Goal: Task Accomplishment & Management: Use online tool/utility

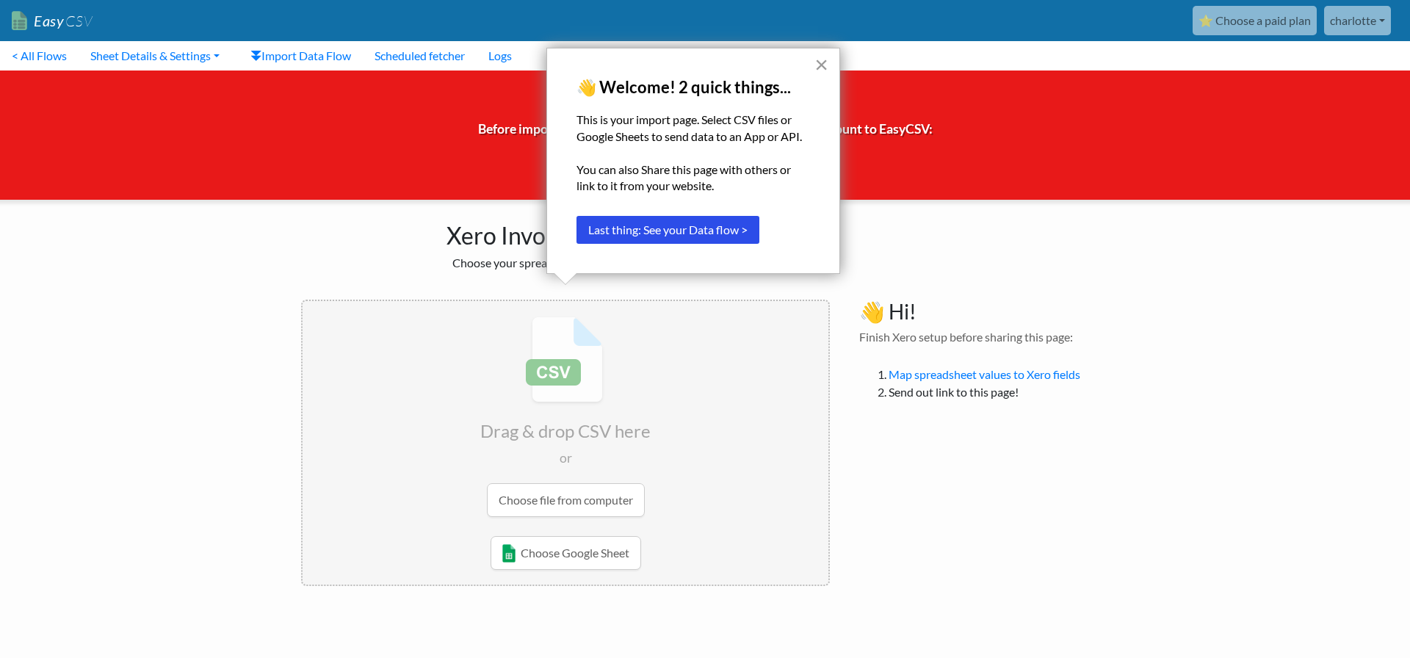
click at [823, 61] on button "×" at bounding box center [822, 65] width 14 height 24
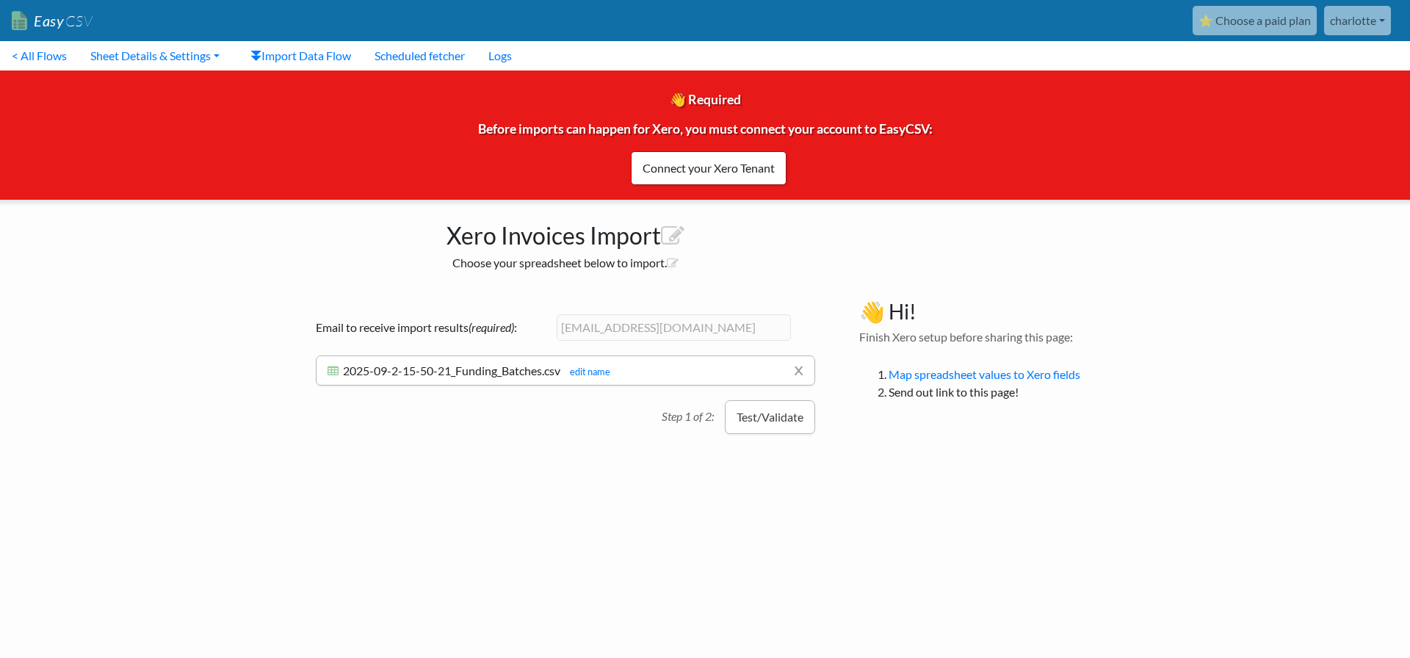
click at [766, 420] on button "Test/Validate" at bounding box center [770, 417] width 90 height 34
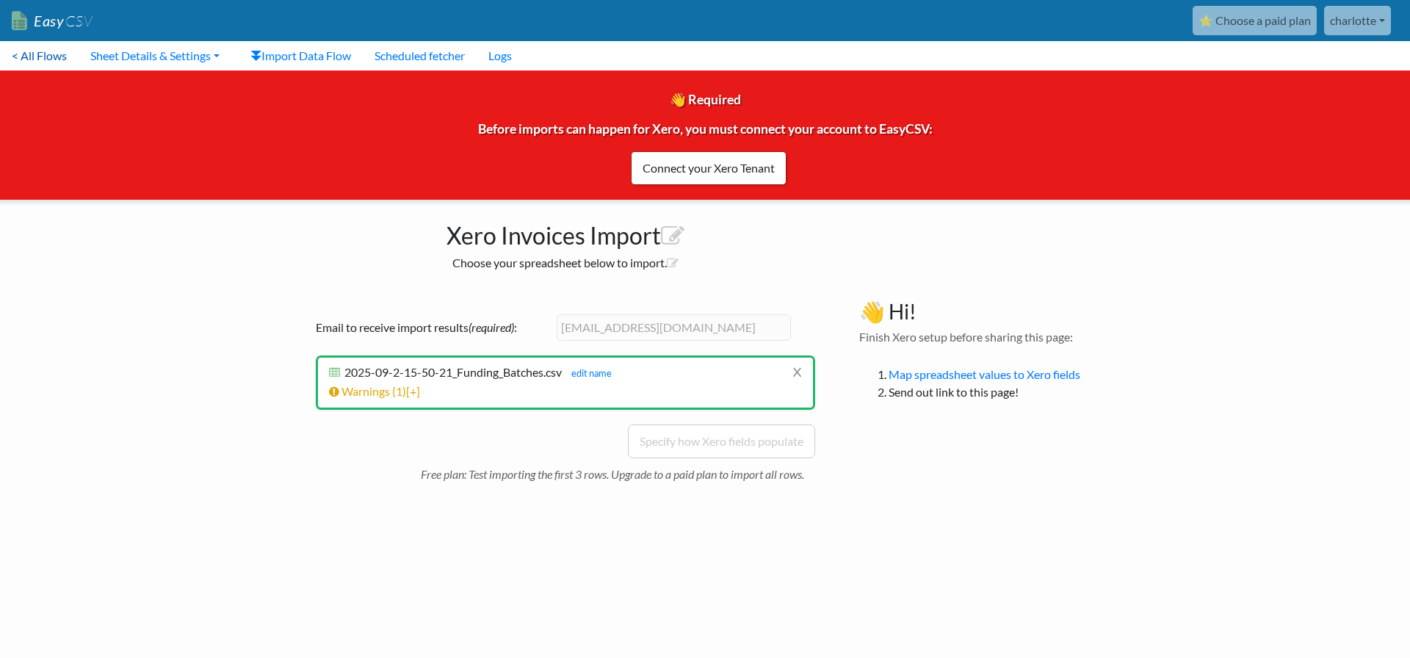
click at [59, 56] on link "< All Flows" at bounding box center [39, 55] width 79 height 29
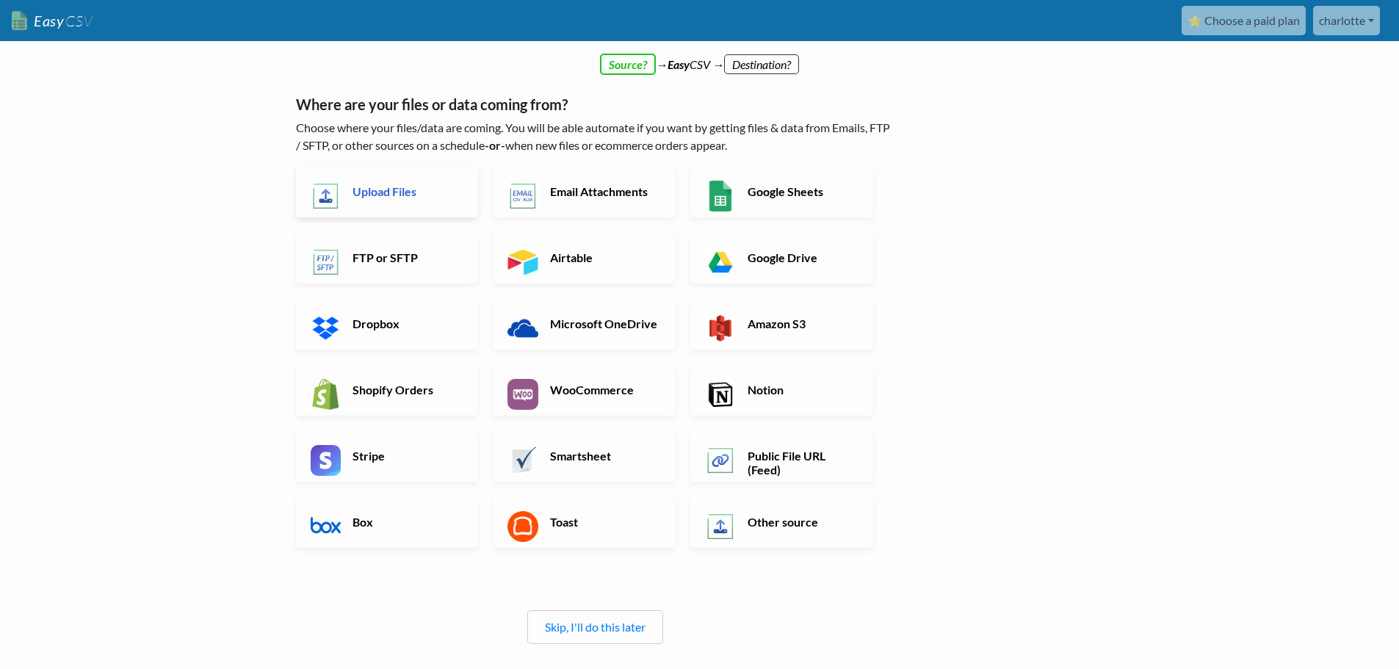
click at [403, 197] on h6 "Upload Files" at bounding box center [406, 191] width 115 height 14
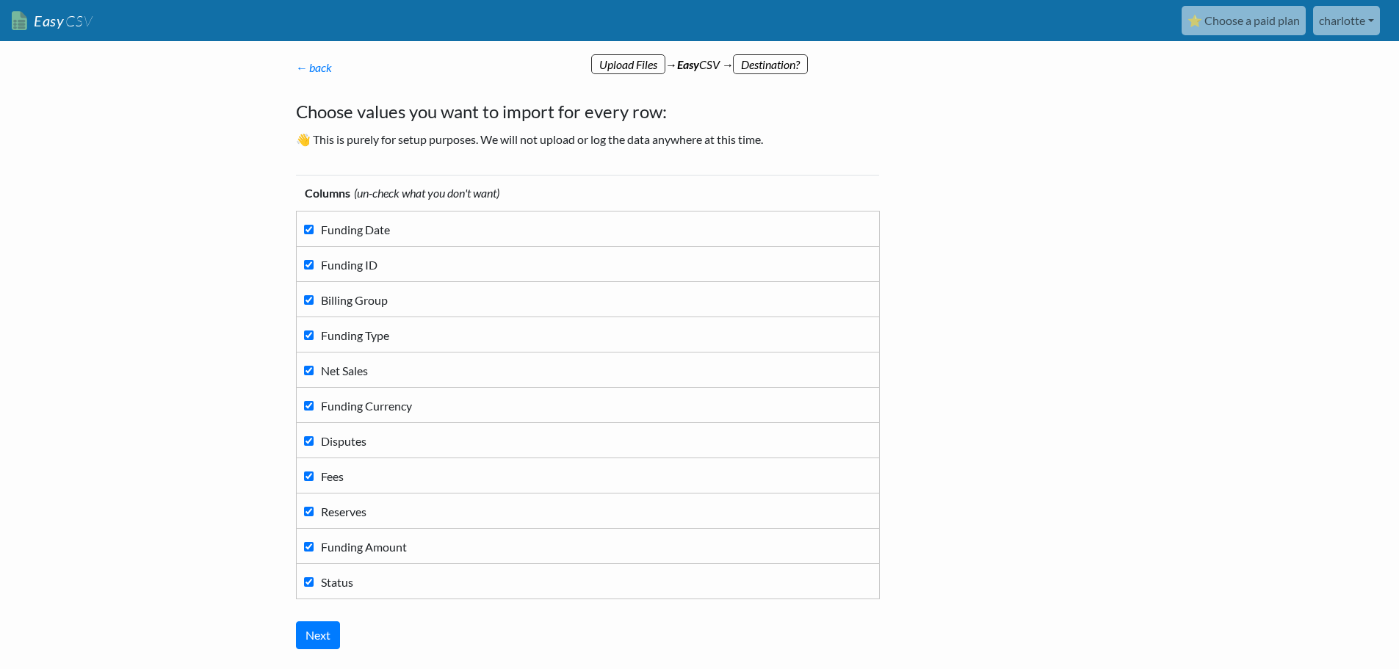
click at [310, 300] on input "Billing Group" at bounding box center [309, 300] width 10 height 10
checkbox input "false"
click at [306, 336] on input "Funding Type" at bounding box center [309, 336] width 10 height 10
checkbox input "false"
click at [308, 406] on input "Funding Currency" at bounding box center [309, 406] width 10 height 10
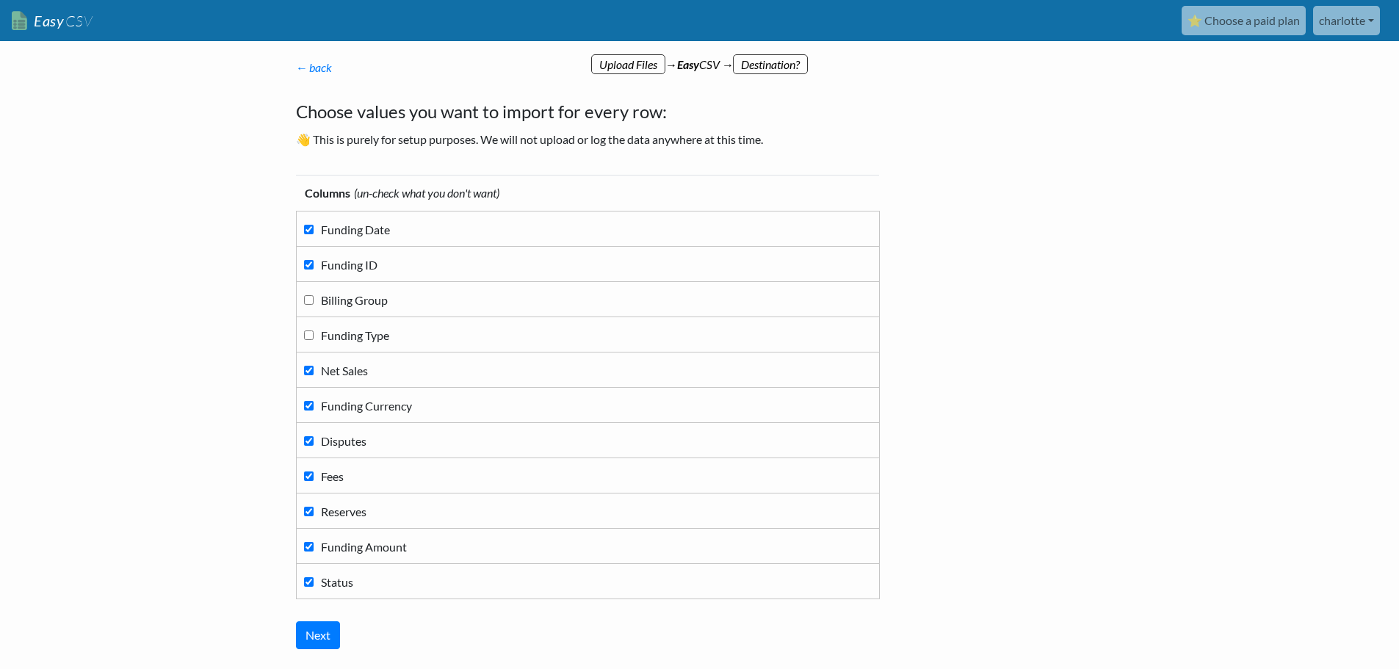
checkbox input "false"
click at [309, 438] on input "Disputes" at bounding box center [309, 441] width 10 height 10
checkbox input "false"
click at [308, 513] on input "Reserves" at bounding box center [309, 512] width 10 height 10
checkbox input "false"
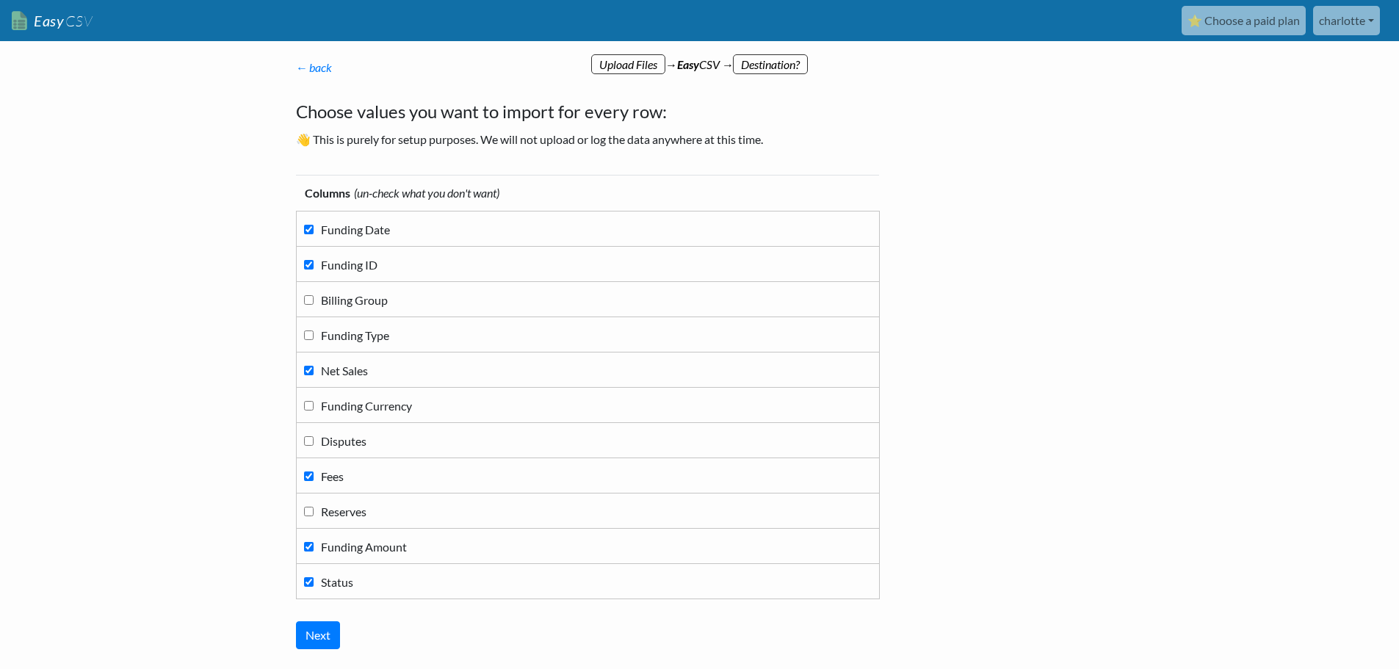
click at [309, 547] on input "Funding Amount" at bounding box center [309, 547] width 10 height 10
checkbox input "false"
click at [308, 583] on input "Status" at bounding box center [309, 582] width 10 height 10
checkbox input "false"
click at [327, 637] on input "Next" at bounding box center [318, 635] width 44 height 28
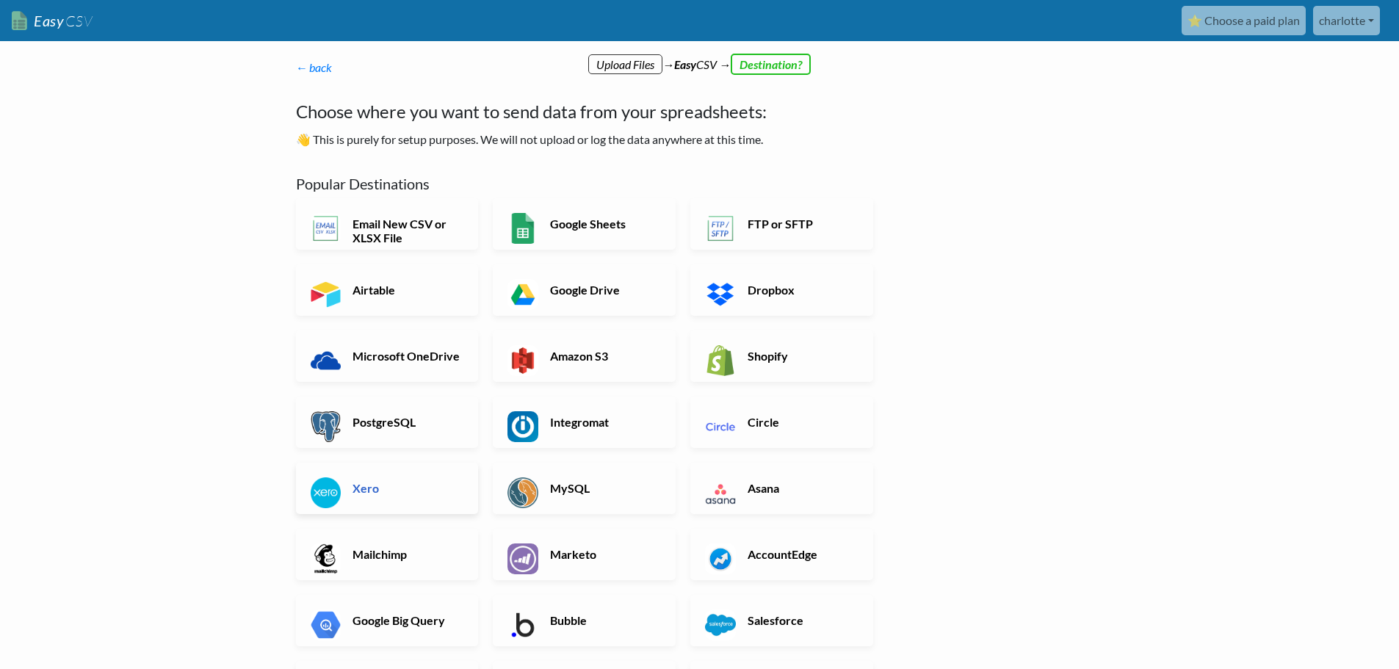
click at [369, 484] on h6 "Xero" at bounding box center [406, 488] width 115 height 14
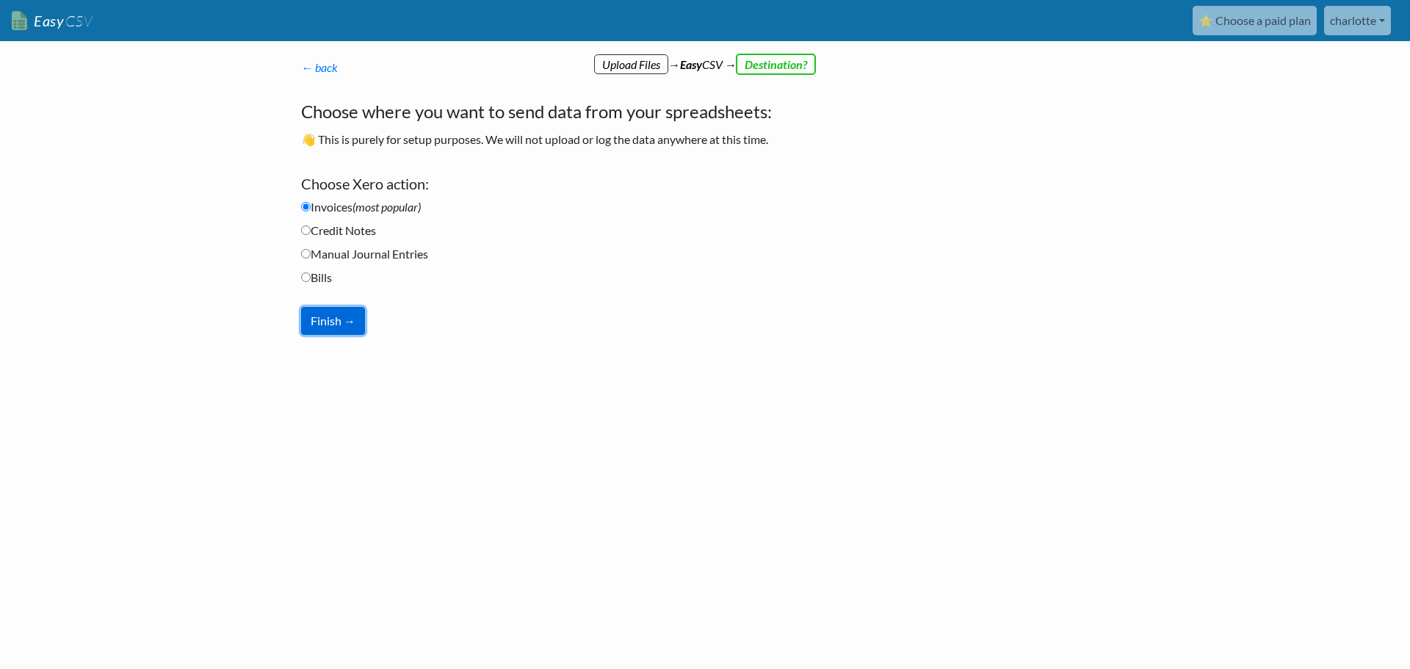
click at [319, 317] on button "Finish →" at bounding box center [333, 321] width 64 height 28
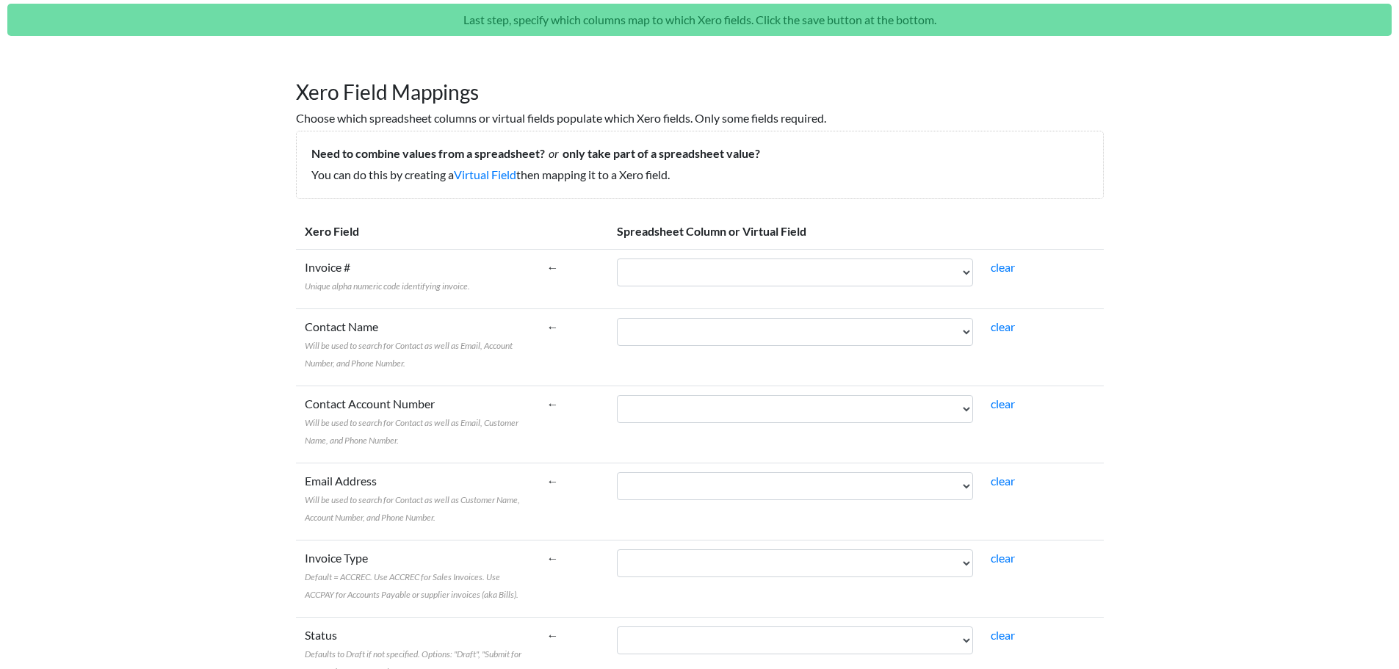
scroll to position [73, 0]
click at [973, 275] on select "Funding Date Funding ID Net Sales Fees" at bounding box center [795, 273] width 356 height 28
select select "cr_750642"
click at [650, 259] on select "Funding Date Funding ID Net Sales Fees" at bounding box center [795, 273] width 356 height 28
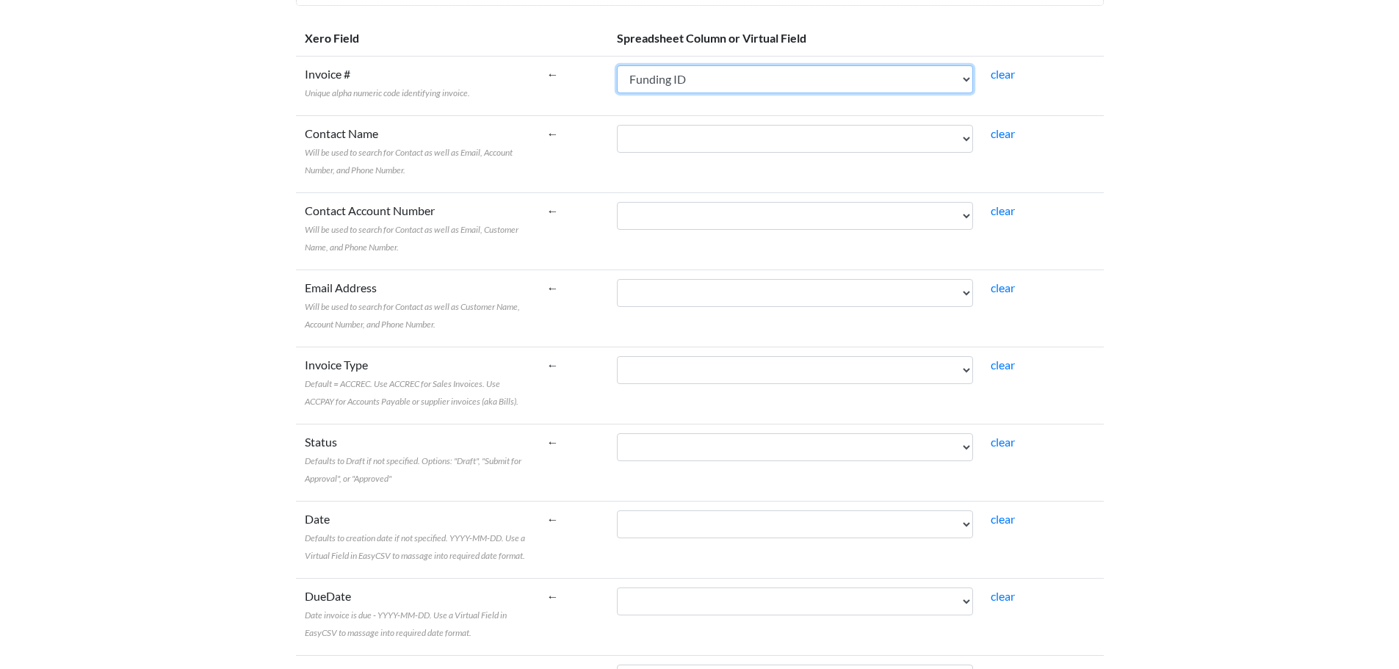
scroll to position [294, 0]
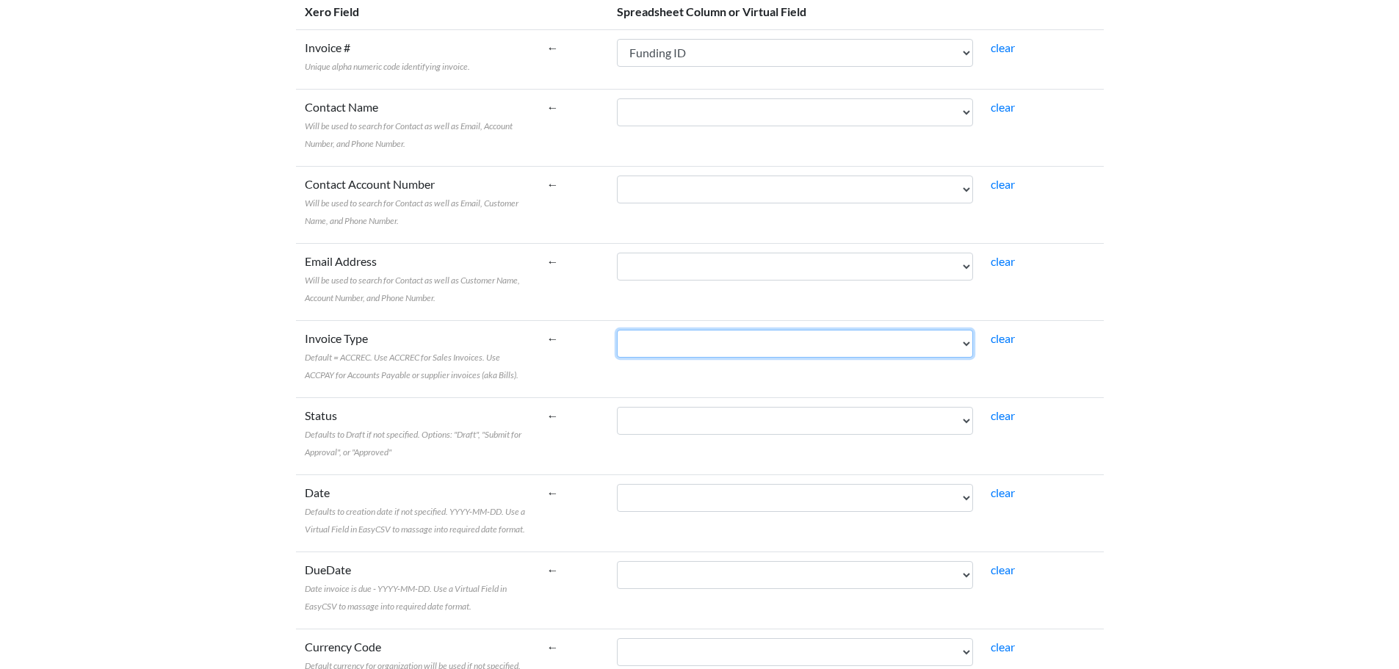
click at [963, 344] on select "Funding Date Funding ID Net Sales Fees" at bounding box center [795, 344] width 356 height 28
click at [1078, 357] on td "clear" at bounding box center [1042, 358] width 121 height 77
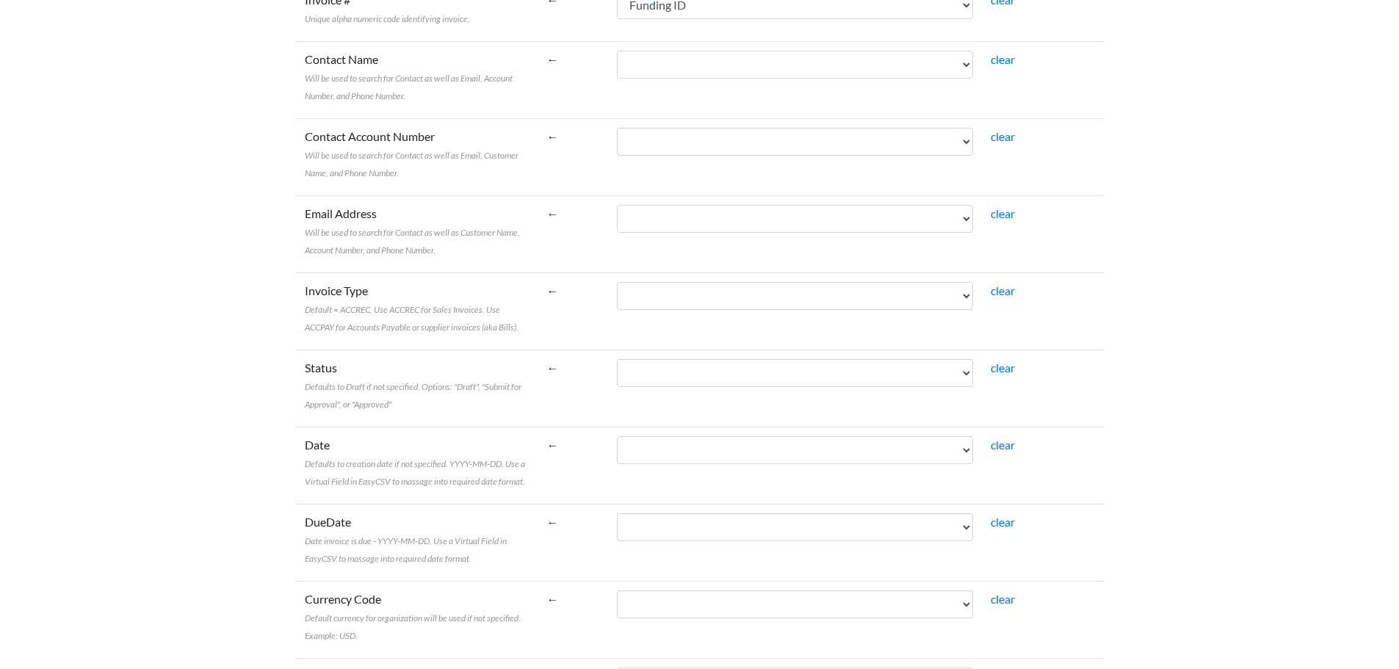
scroll to position [367, 0]
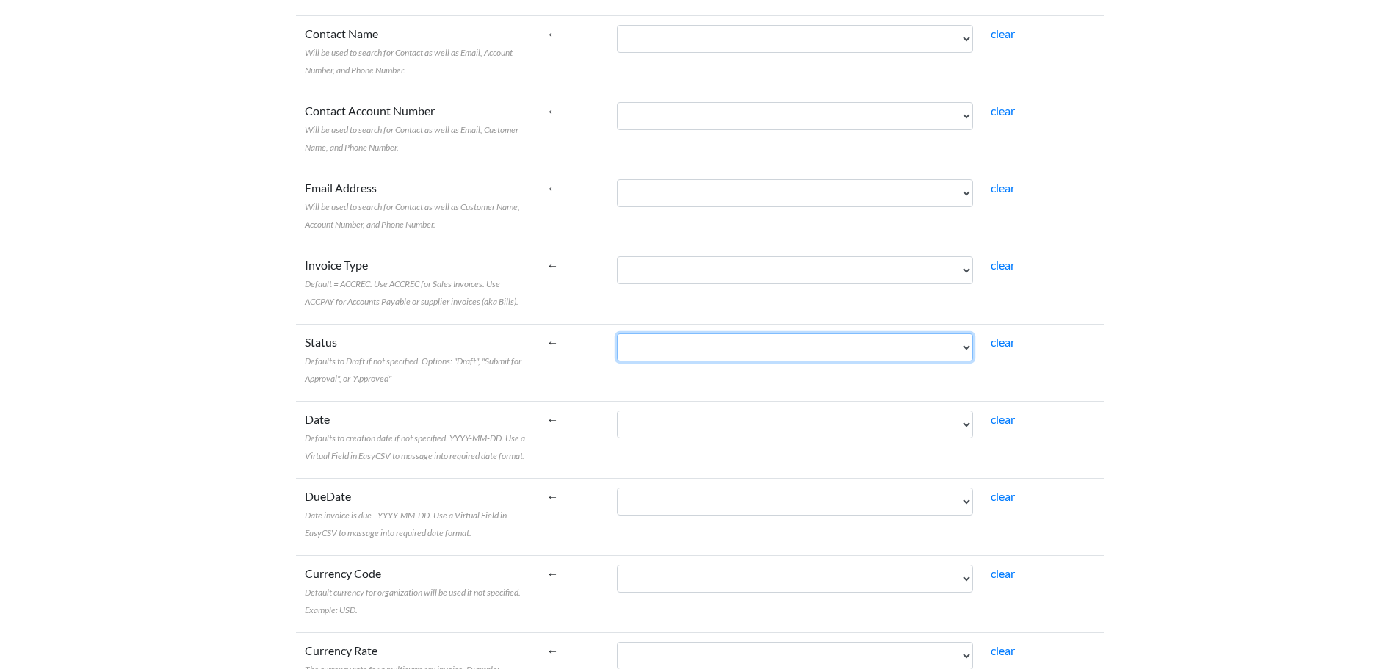
click at [910, 345] on select "Funding Date Funding ID Net Sales Fees" at bounding box center [795, 347] width 356 height 28
click at [1075, 364] on td "clear" at bounding box center [1042, 362] width 121 height 77
click at [702, 350] on select "Funding Date Funding ID Net Sales Fees" at bounding box center [795, 347] width 356 height 28
click at [667, 341] on select "Funding Date Funding ID Net Sales Fees" at bounding box center [795, 347] width 356 height 28
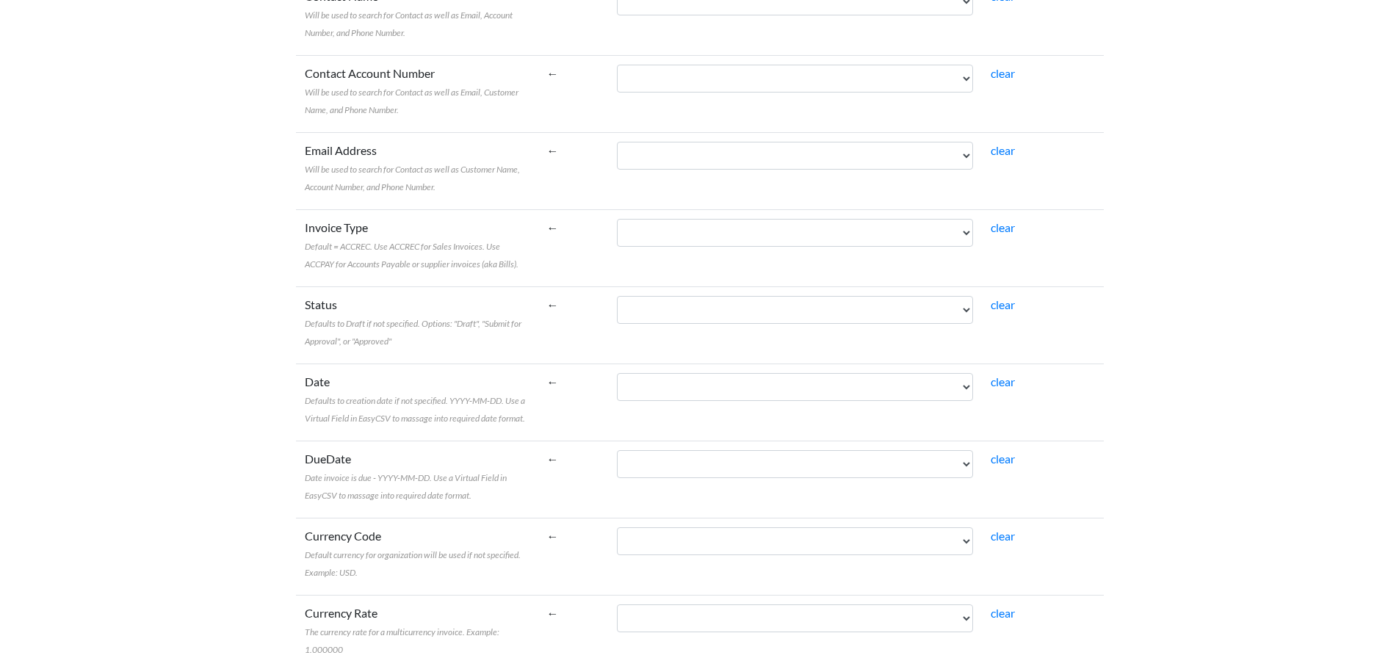
scroll to position [441, 0]
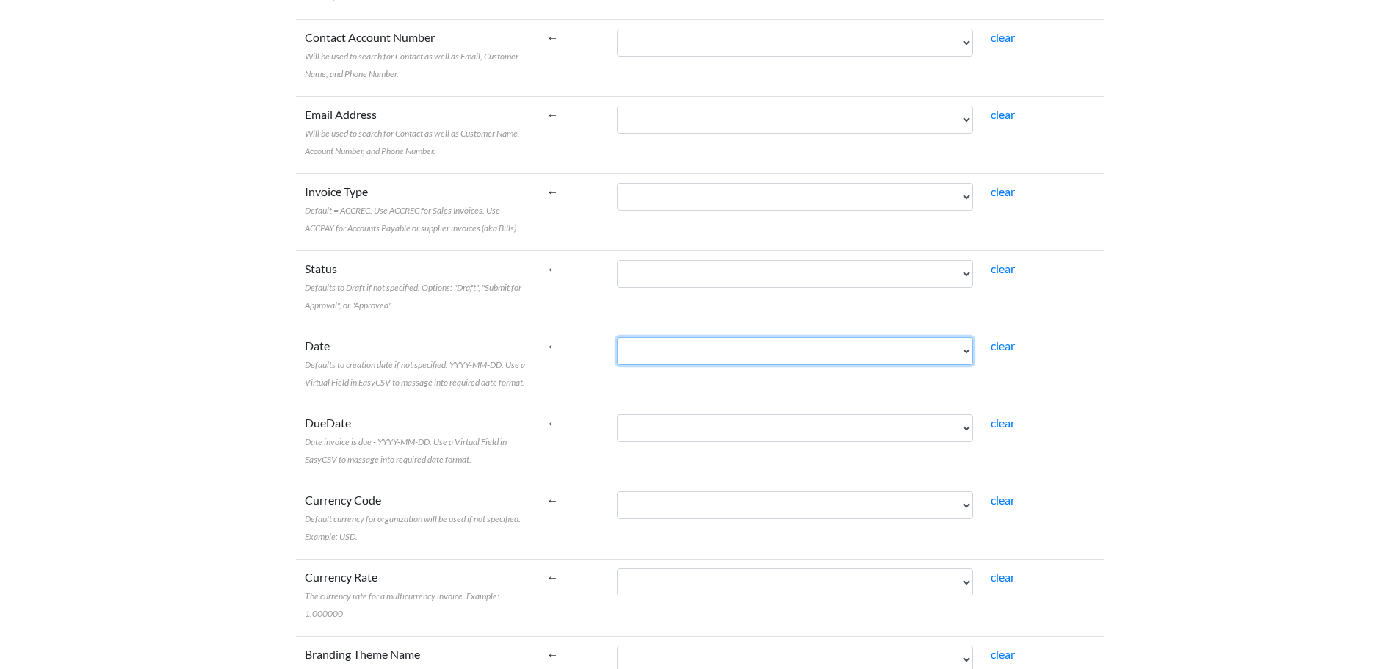
click at [692, 356] on select "Funding Date Funding ID Net Sales Fees" at bounding box center [795, 351] width 356 height 28
select select "cr_750641"
click at [650, 337] on select "Funding Date Funding ID Net Sales Fees" at bounding box center [795, 351] width 356 height 28
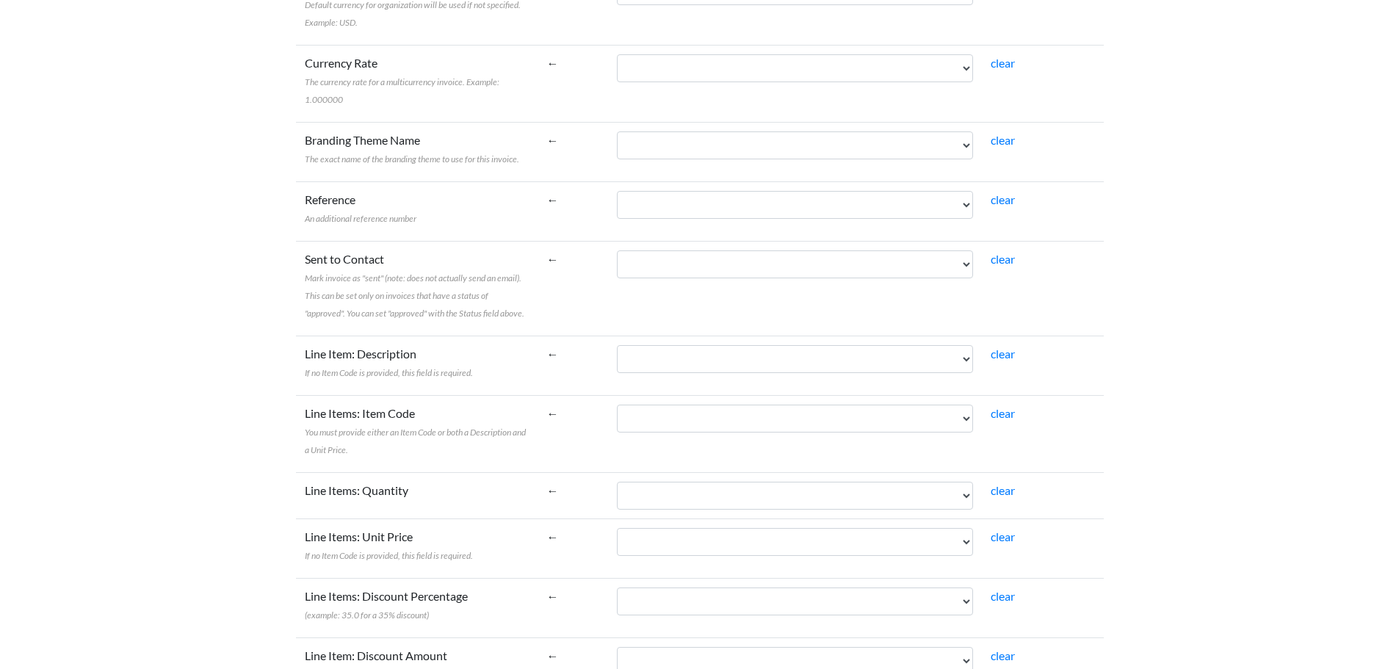
scroll to position [1028, 0]
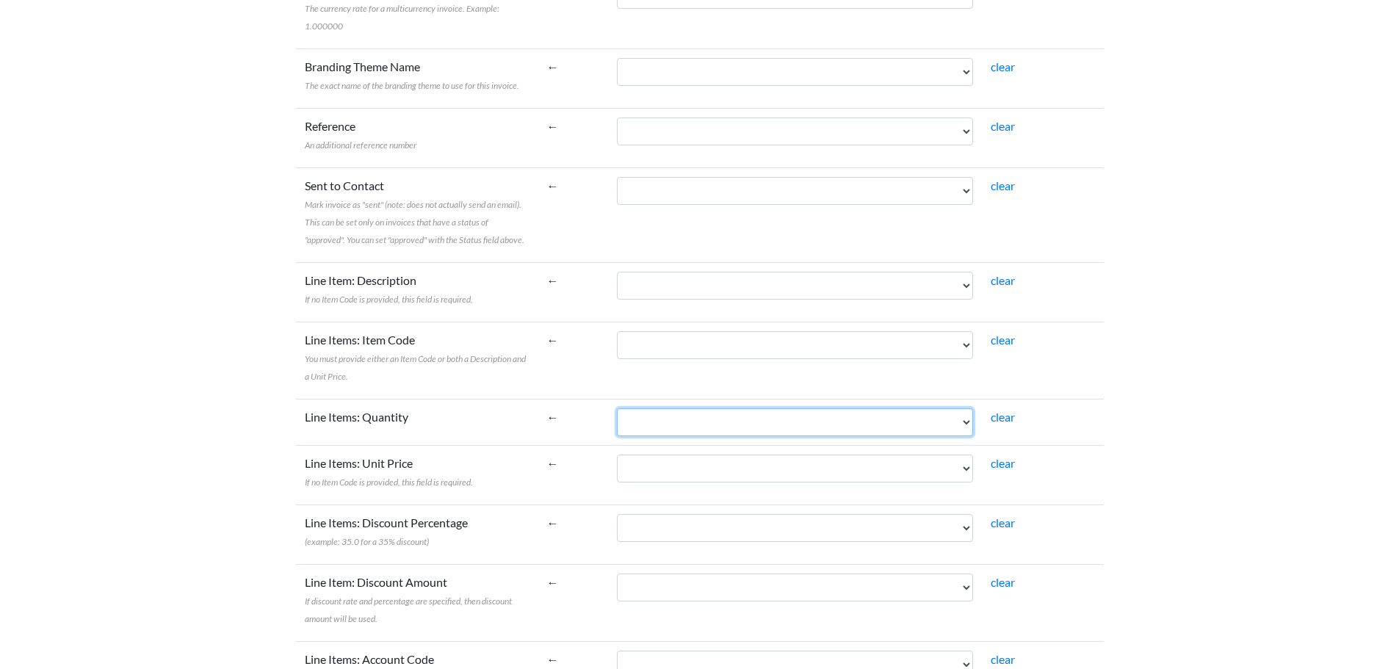
click at [833, 410] on select "Funding Date Funding ID Net Sales Fees" at bounding box center [795, 422] width 356 height 28
click at [601, 399] on td "←" at bounding box center [573, 422] width 71 height 46
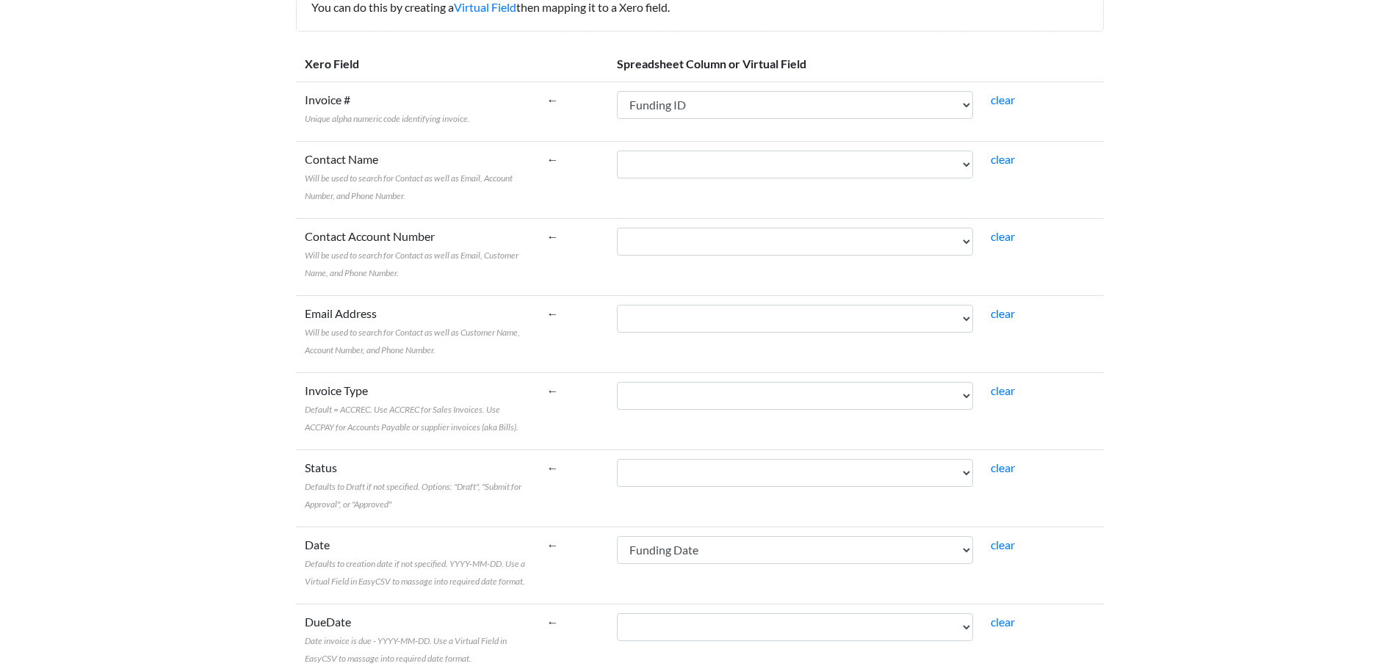
scroll to position [220, 0]
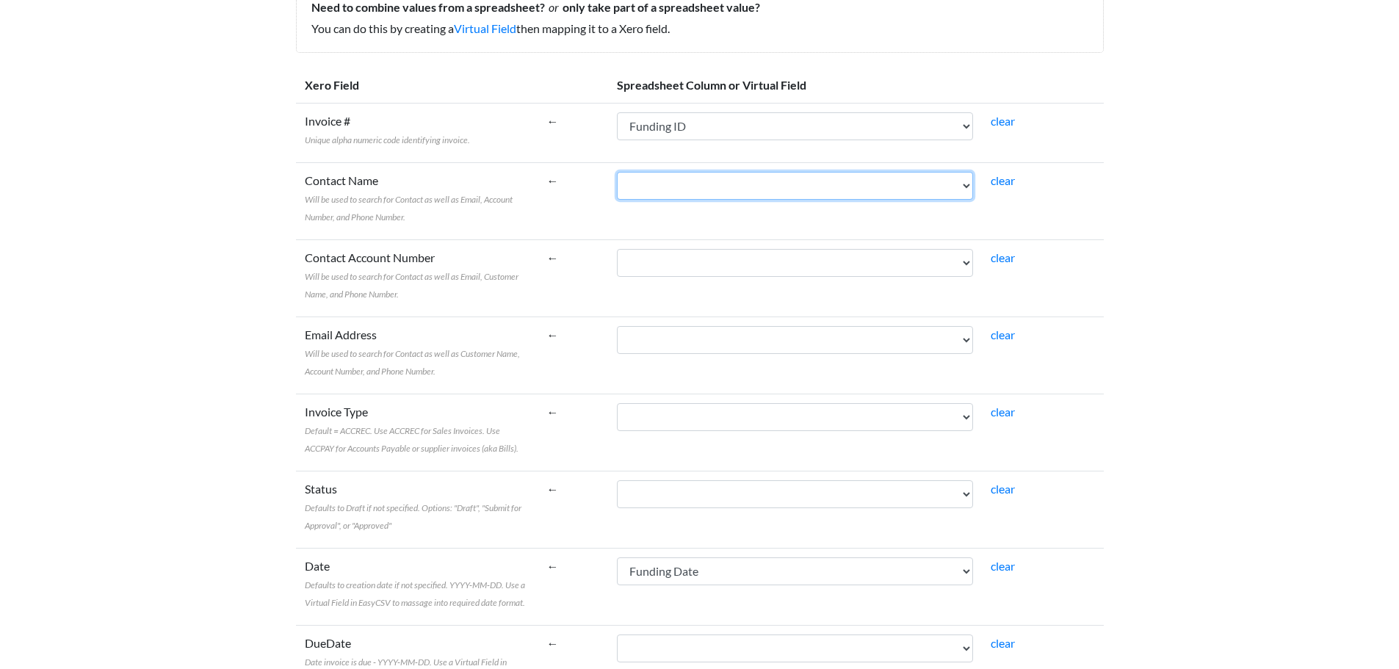
click at [690, 179] on select "Funding Date Funding ID Net Sales Fees" at bounding box center [795, 186] width 356 height 28
click at [609, 224] on td "←" at bounding box center [573, 200] width 71 height 77
click at [510, 33] on link "Virtual Field" at bounding box center [485, 28] width 62 height 14
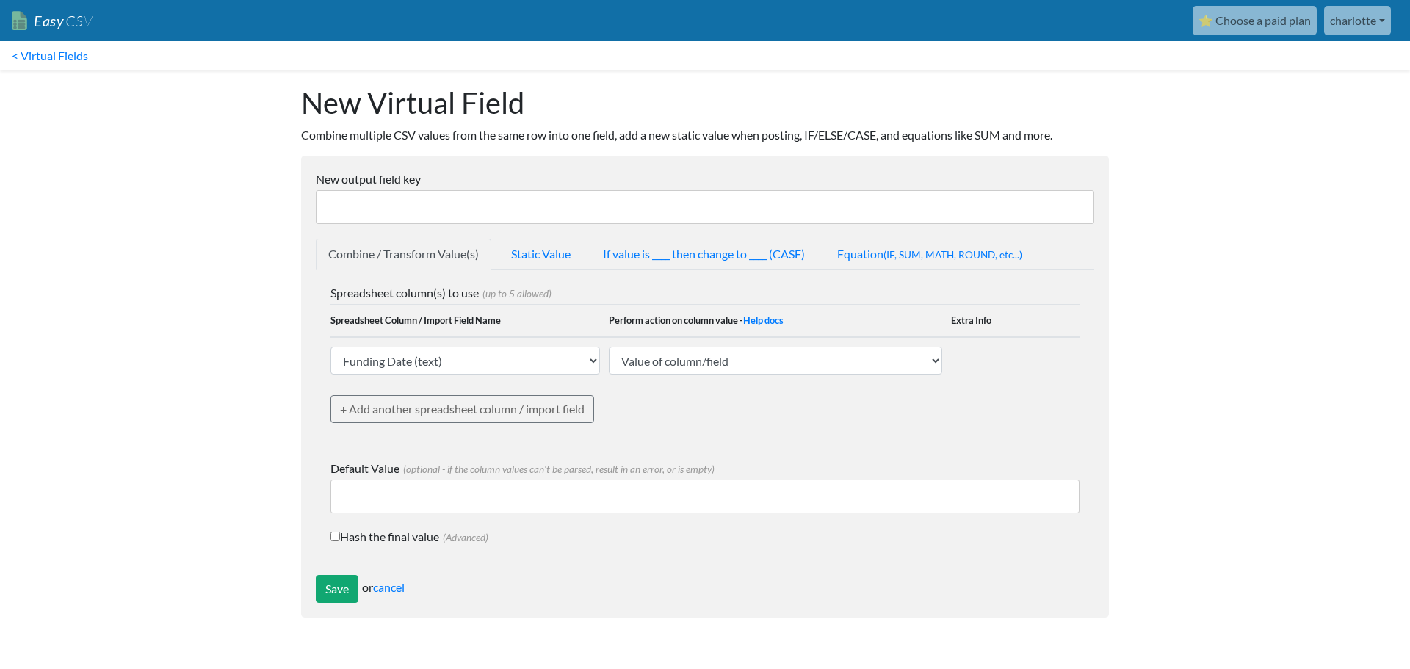
click at [390, 209] on input "New output field key" at bounding box center [705, 207] width 779 height 34
type input "Contact_name"
click at [578, 362] on select "Funding Date (text) Funding ID (text) Net Sales (text) Fees (text) EasyCSV - Cu…" at bounding box center [466, 361] width 270 height 28
click at [657, 415] on div "Spreadsheet column(s) to use (up to 5 allowed) Spreadsheet Column / Import Fiel…" at bounding box center [705, 364] width 749 height 161
drag, startPoint x: 411, startPoint y: 214, endPoint x: 260, endPoint y: 198, distance: 152.2
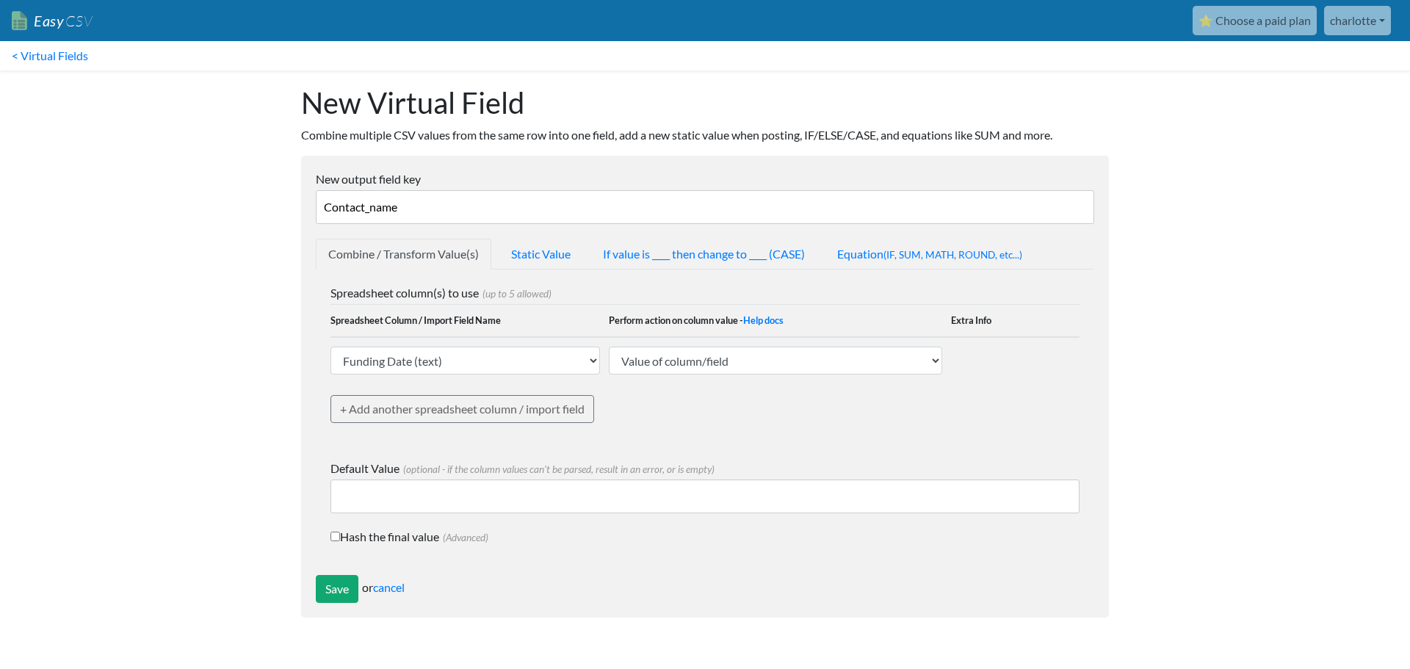
click at [260, 198] on body "Easy CSV ⭐ Choose a paid plan [PERSON_NAME] Vcsaccountancy All Flows All CSV Ge…" at bounding box center [705, 316] width 1410 height 632
click at [534, 253] on link "Static Value" at bounding box center [541, 254] width 84 height 31
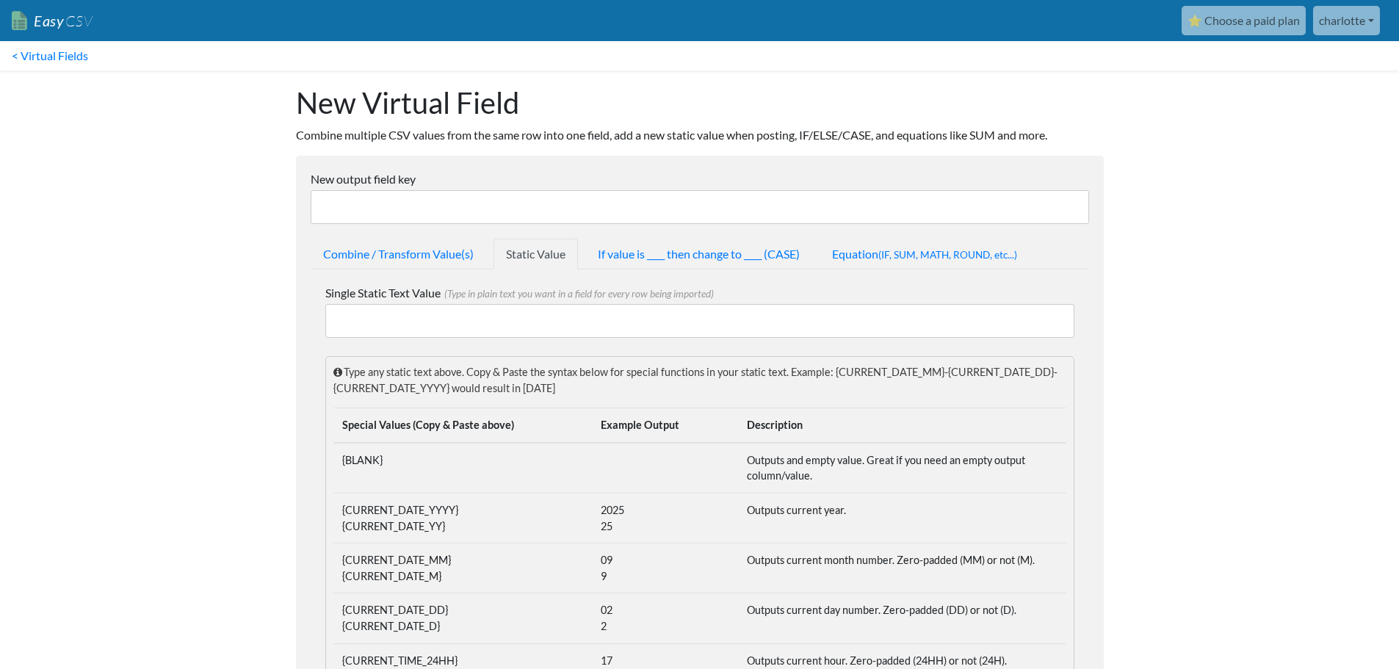
click at [462, 317] on input "Single Static Text Value (Type in plain text you want in a field for every row …" at bounding box center [699, 321] width 749 height 34
paste input "Contact_name"
type input "Contact_name"
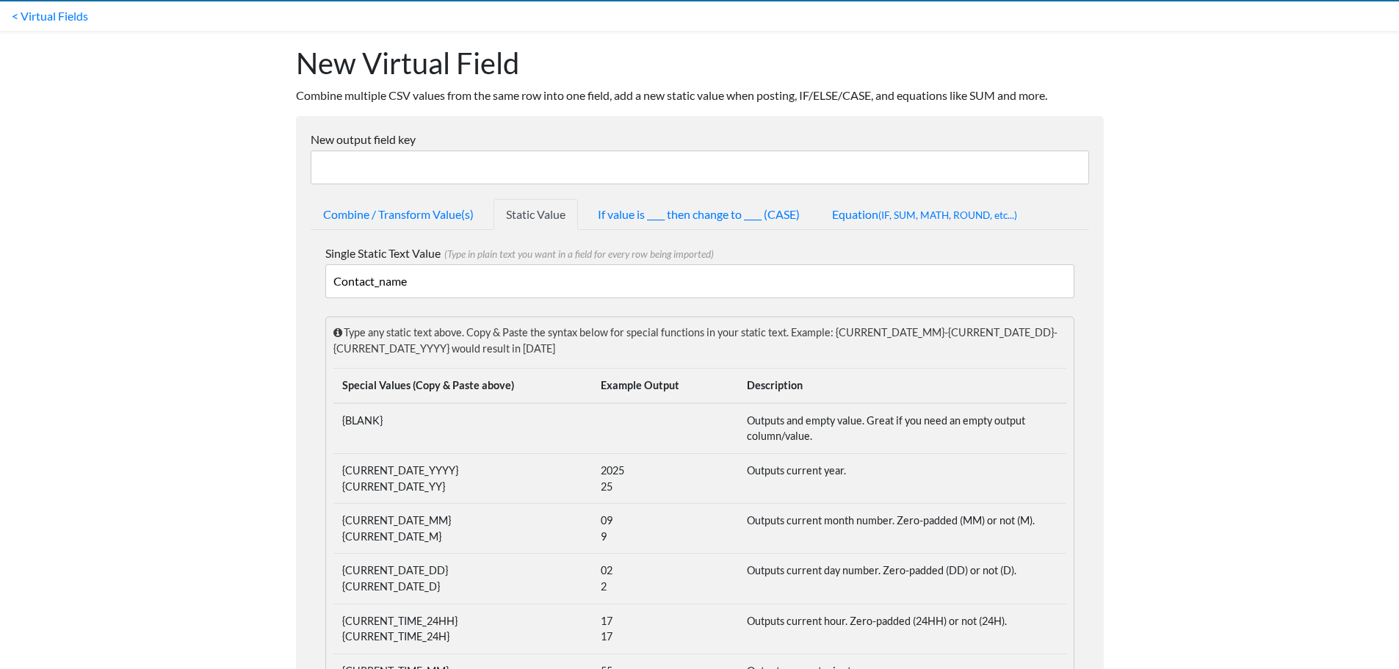
scroll to position [37, 0]
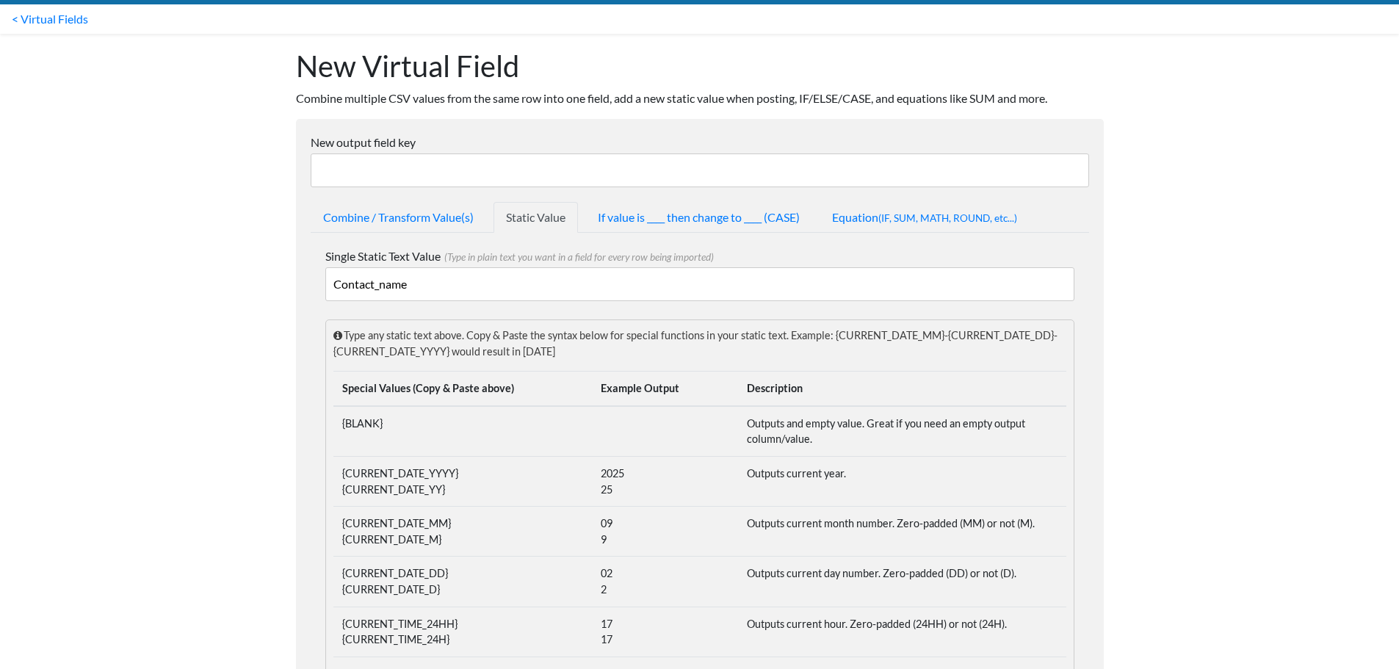
drag, startPoint x: 427, startPoint y: 285, endPoint x: 325, endPoint y: 279, distance: 102.3
click at [325, 279] on input "Contact_name" at bounding box center [699, 284] width 749 height 34
click at [352, 173] on input "New output field key" at bounding box center [700, 171] width 779 height 34
paste input "Contact_name"
type input "Contact_name"
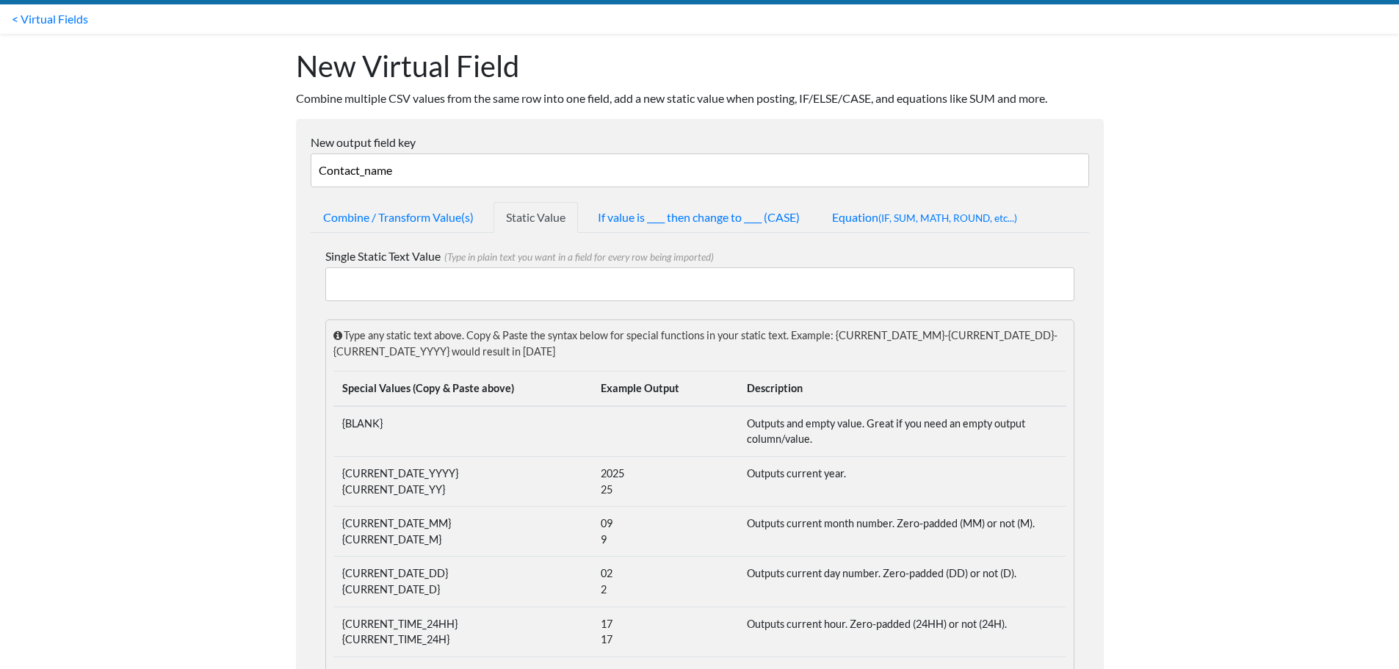
click at [361, 281] on input "Single Static Text Value (Type in plain text you want in a field for every row …" at bounding box center [699, 284] width 749 height 34
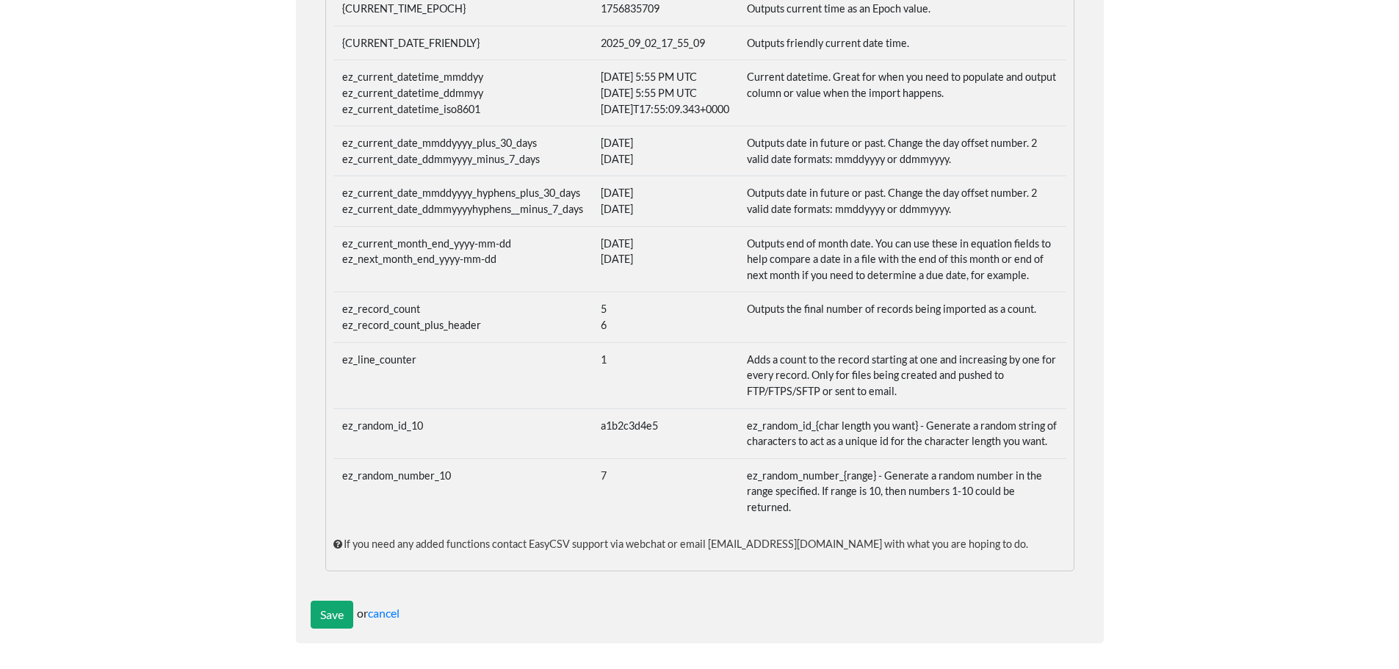
scroll to position [771, 0]
type input "GiftPro"
click at [331, 613] on input "Save" at bounding box center [332, 614] width 43 height 28
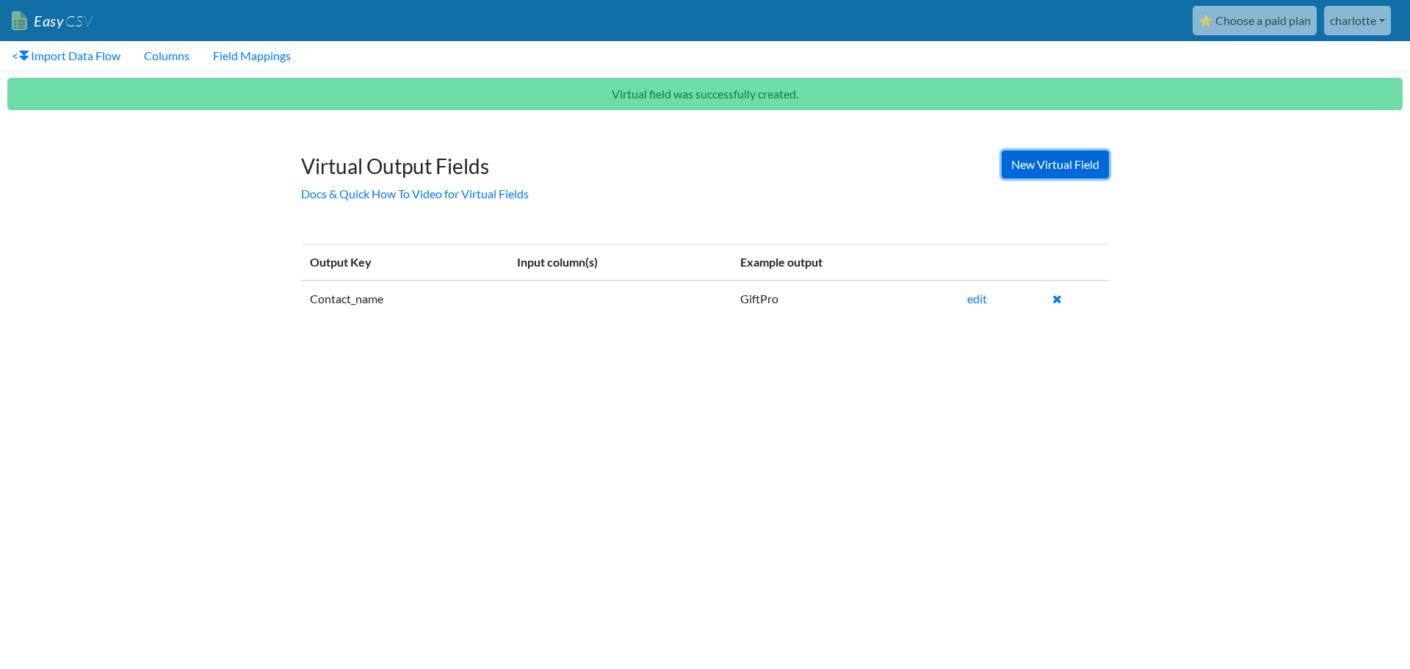
click at [1036, 166] on link "New Virtual Field" at bounding box center [1055, 165] width 107 height 28
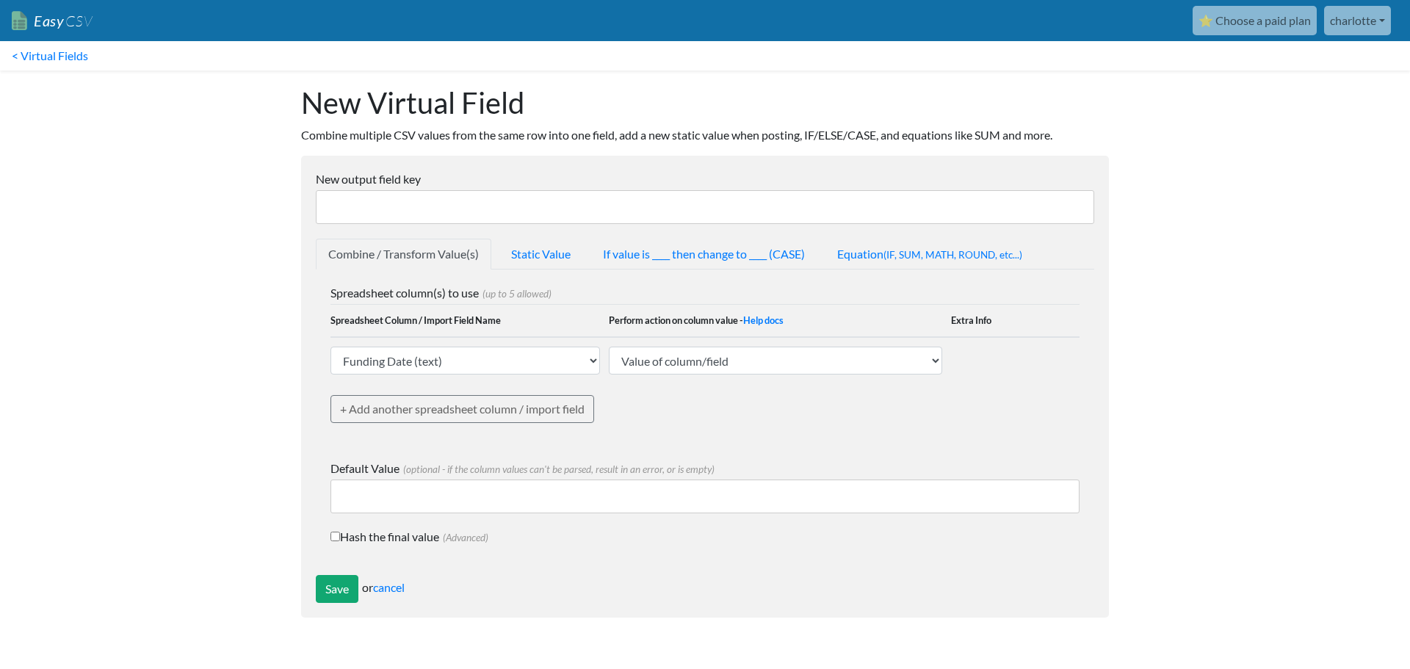
click at [356, 203] on input "New output field key" at bounding box center [705, 207] width 779 height 34
type input "Description"
click at [551, 259] on link "Static Value" at bounding box center [541, 254] width 84 height 31
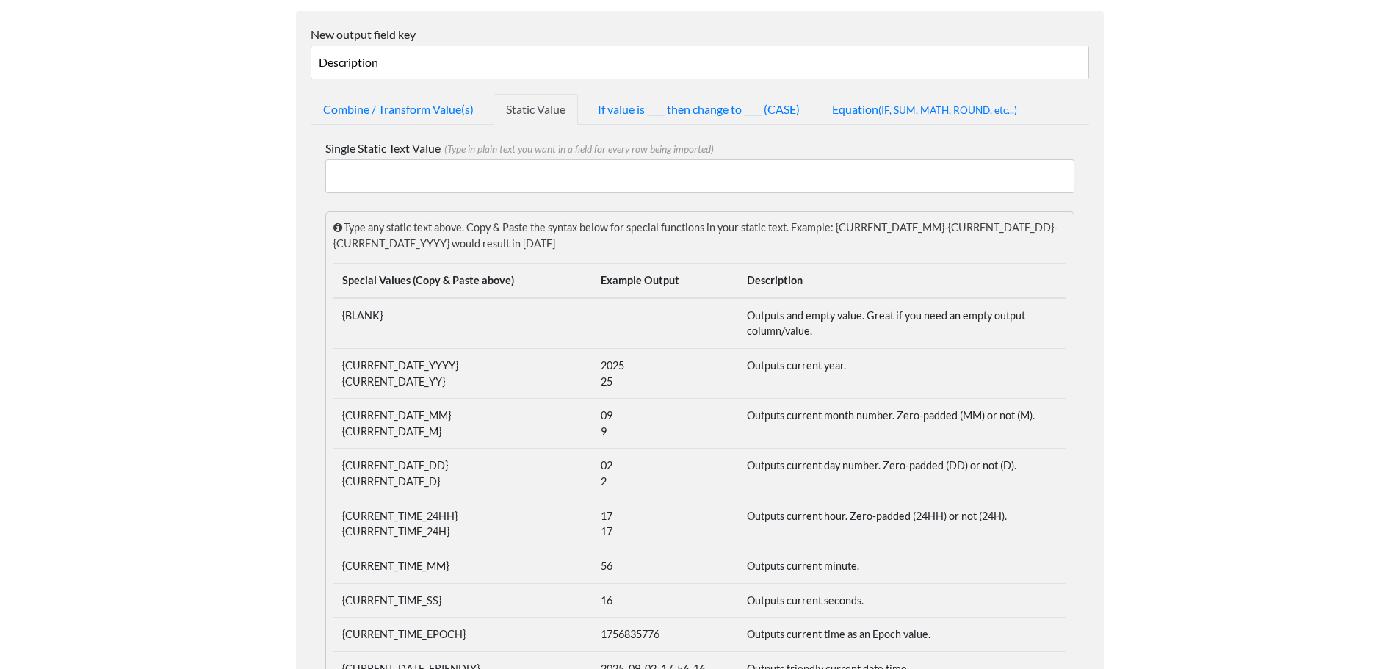
scroll to position [147, 0]
click at [691, 111] on link "If value is ____ then change to ____ (CASE)" at bounding box center [698, 107] width 227 height 31
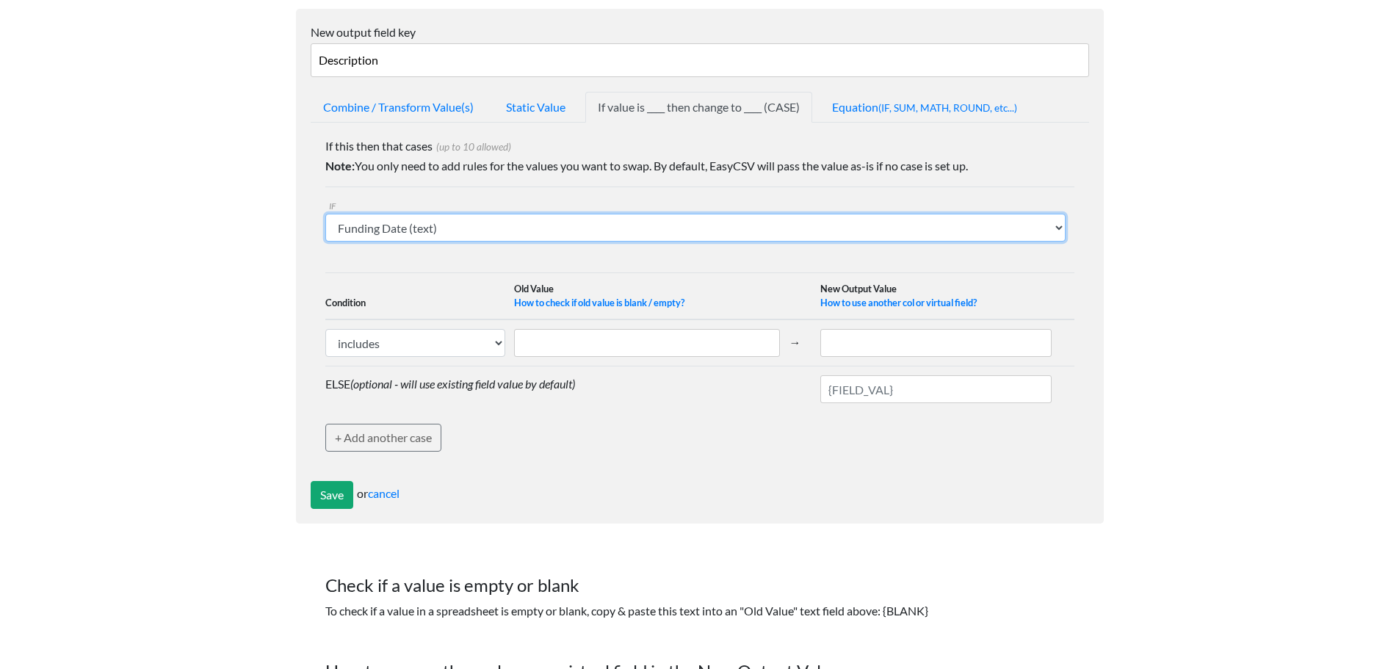
click at [497, 229] on select "Funding Date (text) Funding ID (text) Net Sales (text) Fees (text) Contact_name…" at bounding box center [695, 228] width 740 height 28
select select "750644"
click at [325, 214] on select "Funding Date (text) Funding ID (text) Net Sales (text) Fees (text) Contact_name…" at bounding box center [695, 228] width 740 height 28
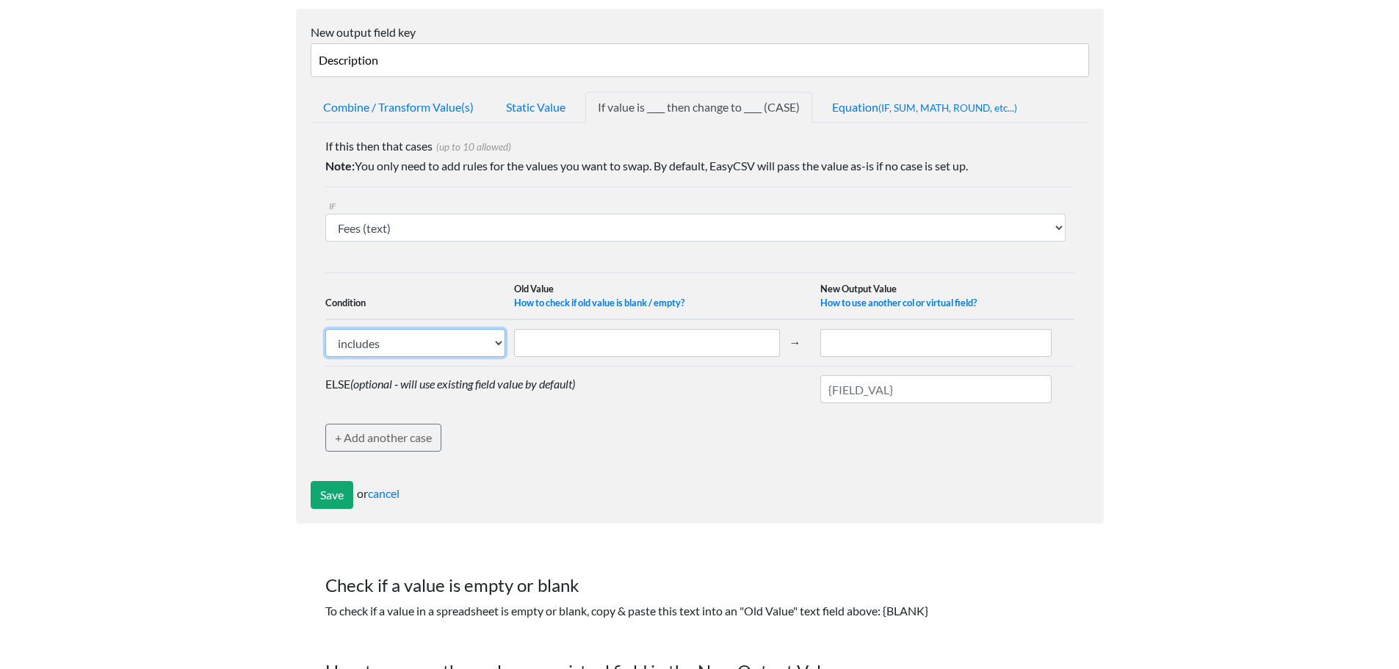
click at [435, 345] on select "includes exactly matches" at bounding box center [415, 343] width 181 height 28
click at [438, 311] on th "Condition" at bounding box center [420, 296] width 190 height 47
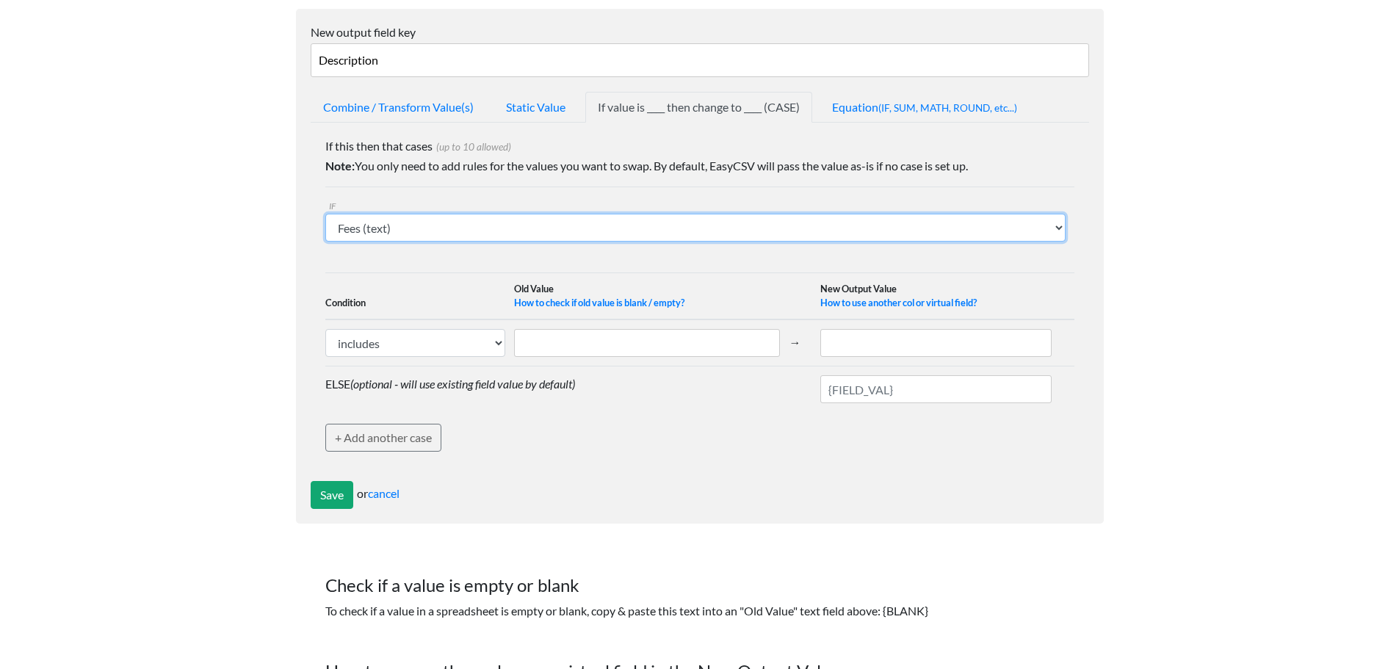
click at [430, 228] on select "Funding Date (text) Funding ID (text) Net Sales (text) Fees (text) Contact_name…" at bounding box center [695, 228] width 740 height 28
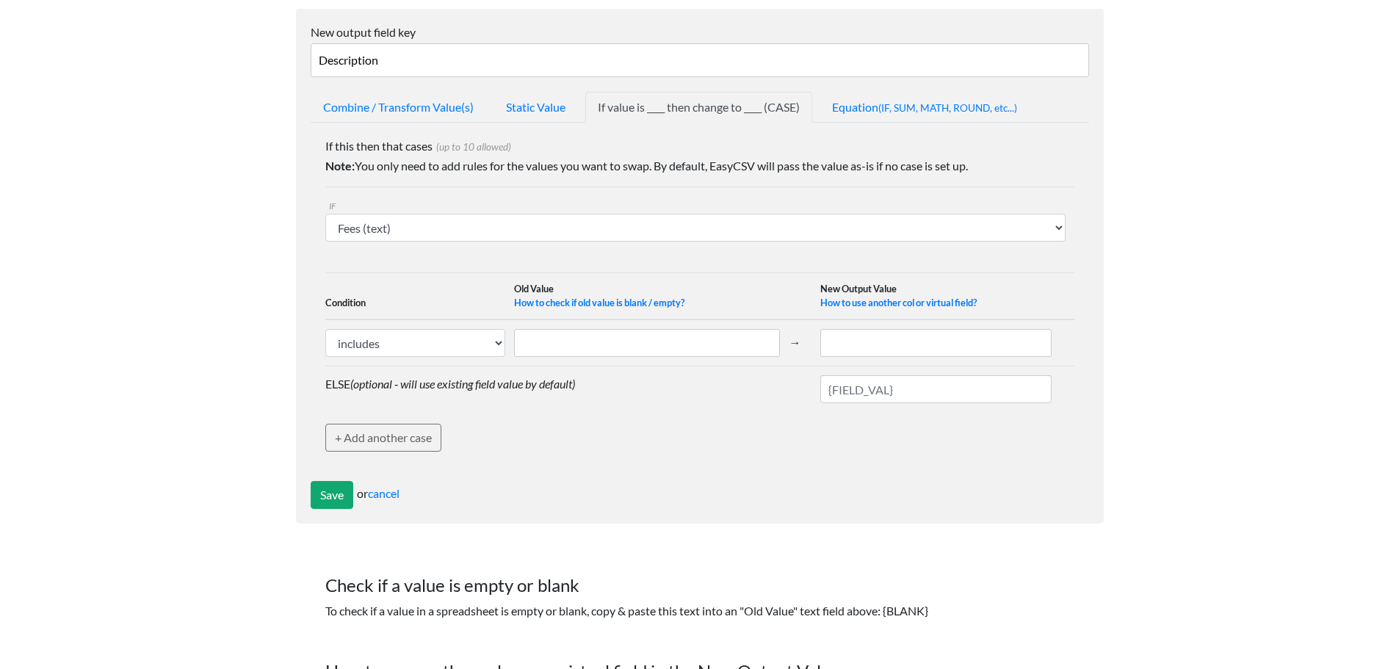
click at [466, 177] on div "If this then that cases (up to 10 allowed) Note: You only need to add rules for…" at bounding box center [699, 294] width 749 height 314
click at [449, 349] on select "includes exactly matches" at bounding box center [415, 343] width 181 height 28
click at [464, 308] on th "Condition" at bounding box center [420, 296] width 190 height 47
click at [891, 109] on span "(IF, SUM, MATH, ROUND, etc...)" at bounding box center [947, 108] width 139 height 12
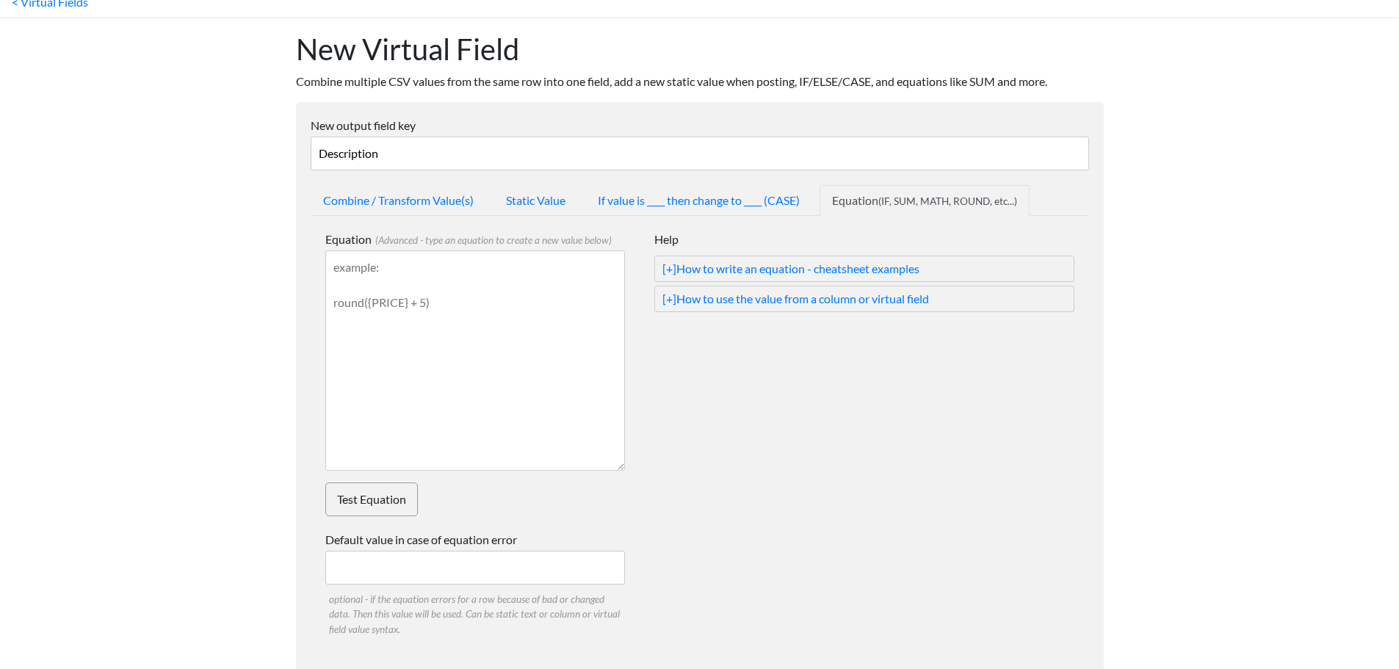
scroll to position [0, 0]
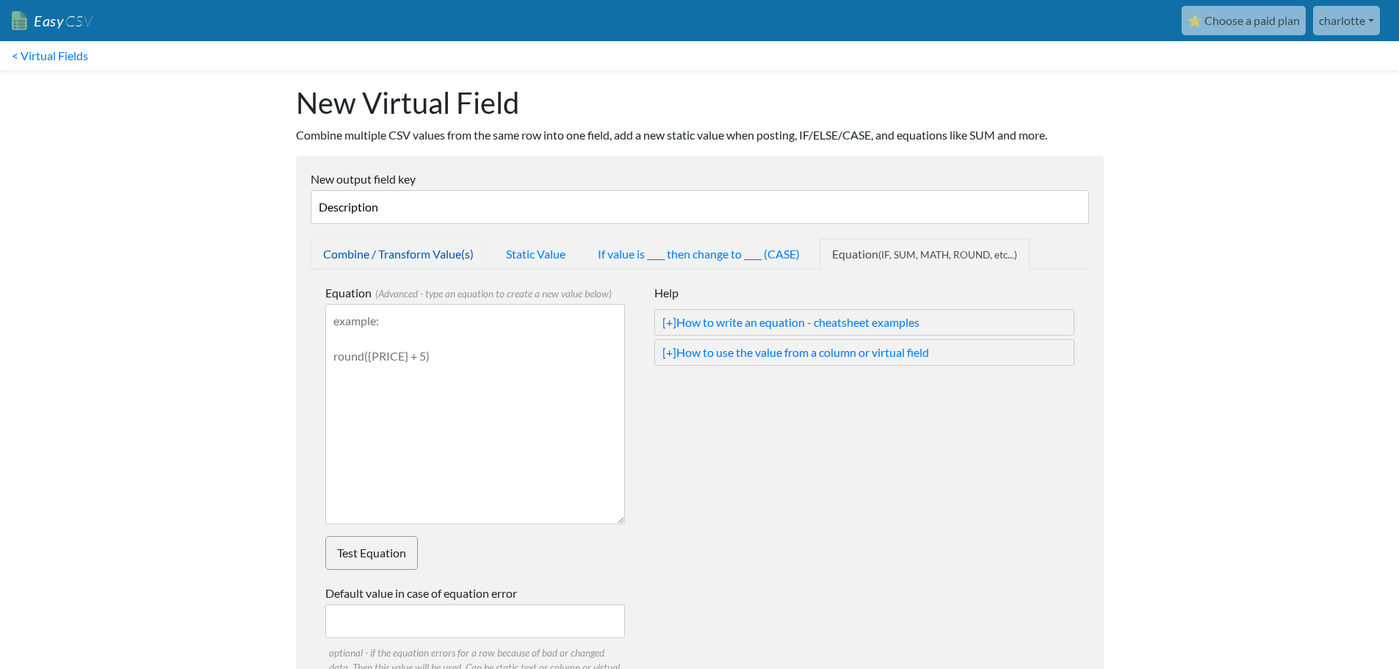
click at [415, 252] on link "Combine / Transform Value(s)" at bounding box center [399, 254] width 176 height 31
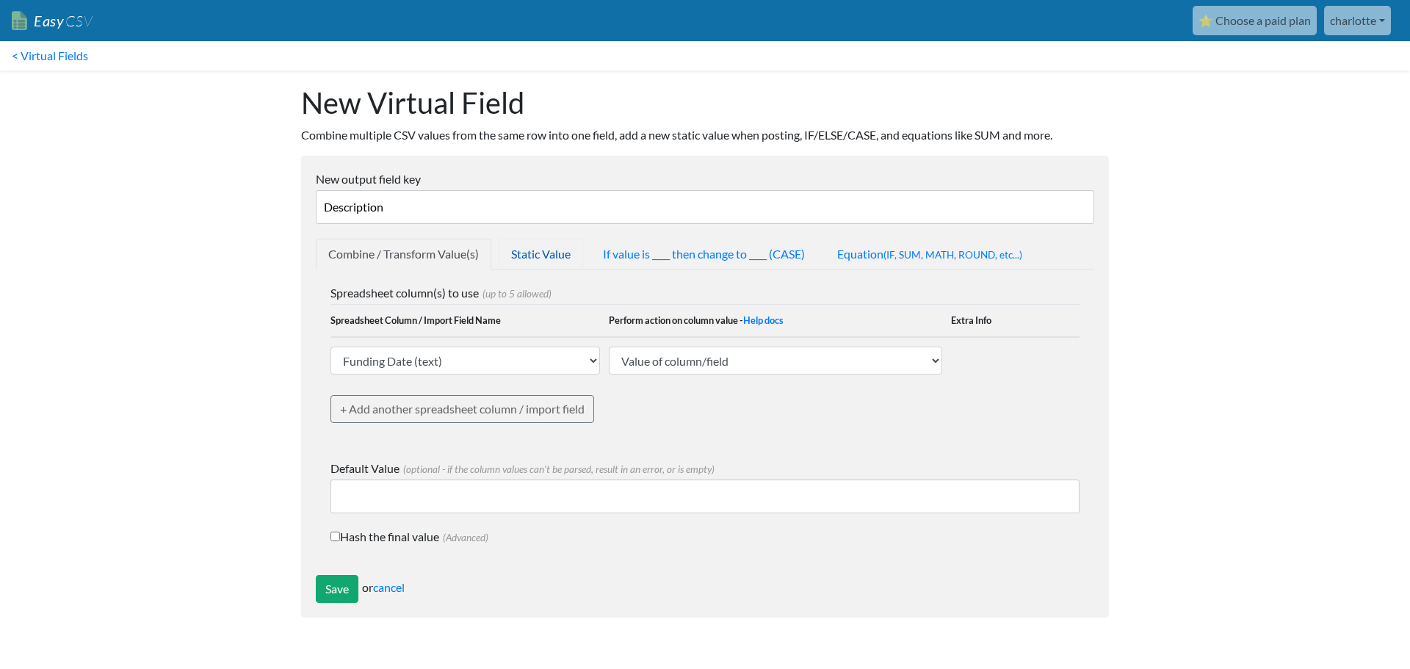
click at [522, 253] on link "Static Value" at bounding box center [541, 254] width 84 height 31
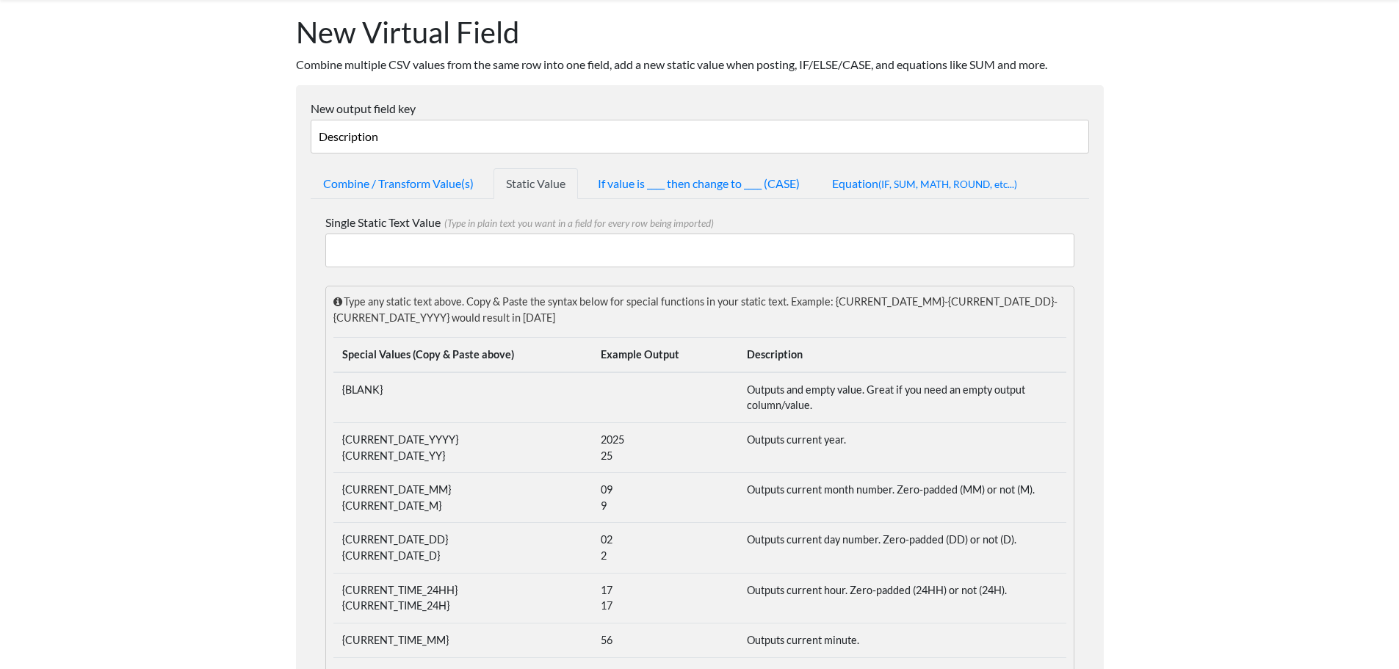
scroll to position [37, 0]
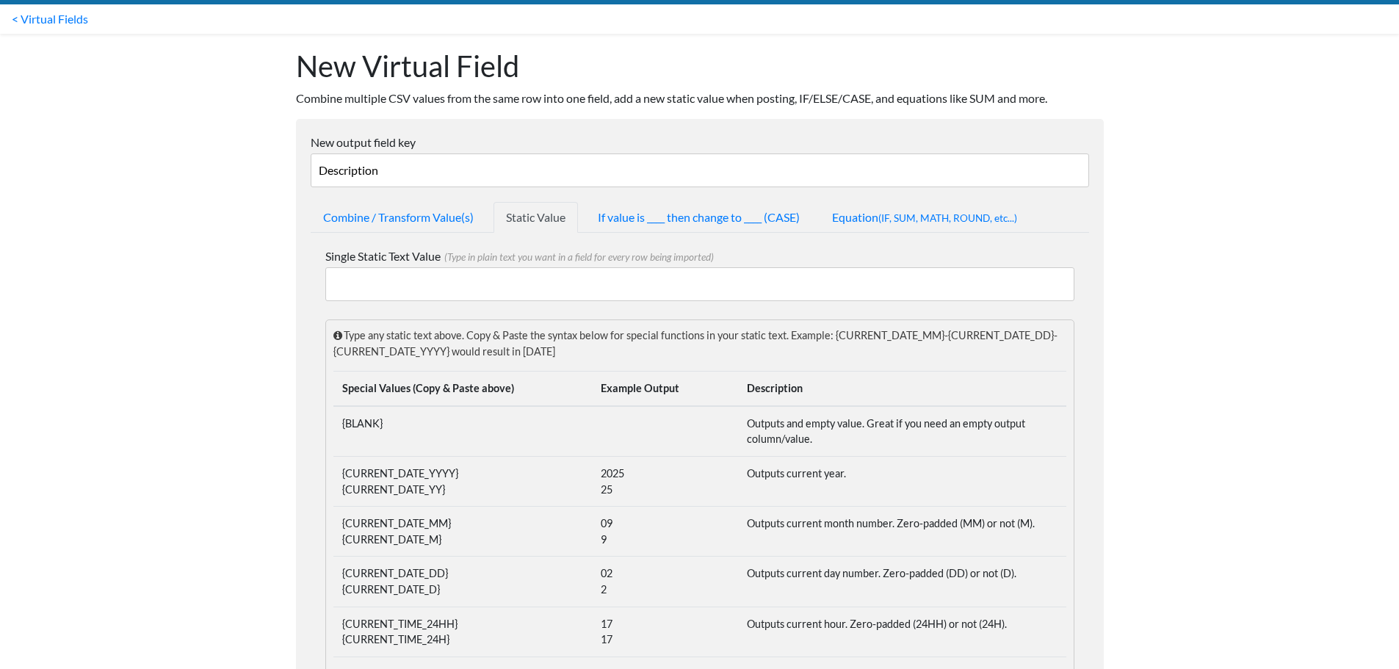
click at [396, 288] on input "Single Static Text Value (Type in plain text you want in a field for every row …" at bounding box center [699, 284] width 749 height 34
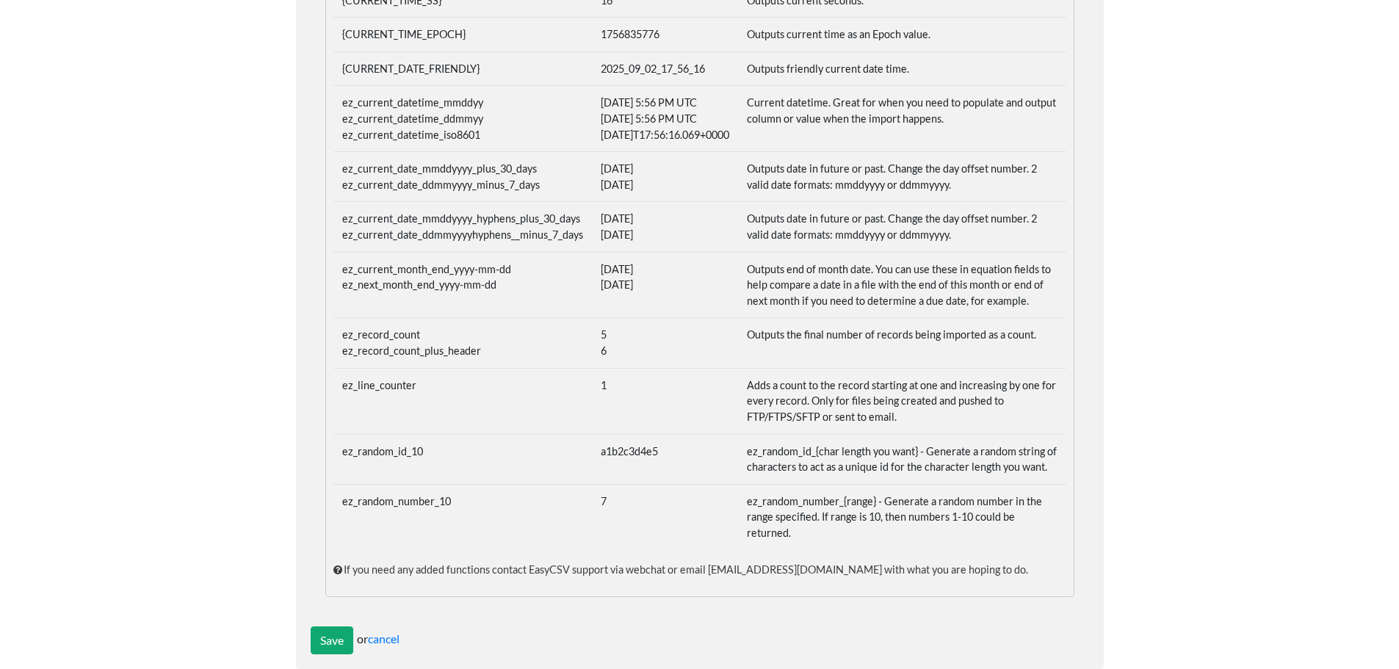
scroll to position [771, 0]
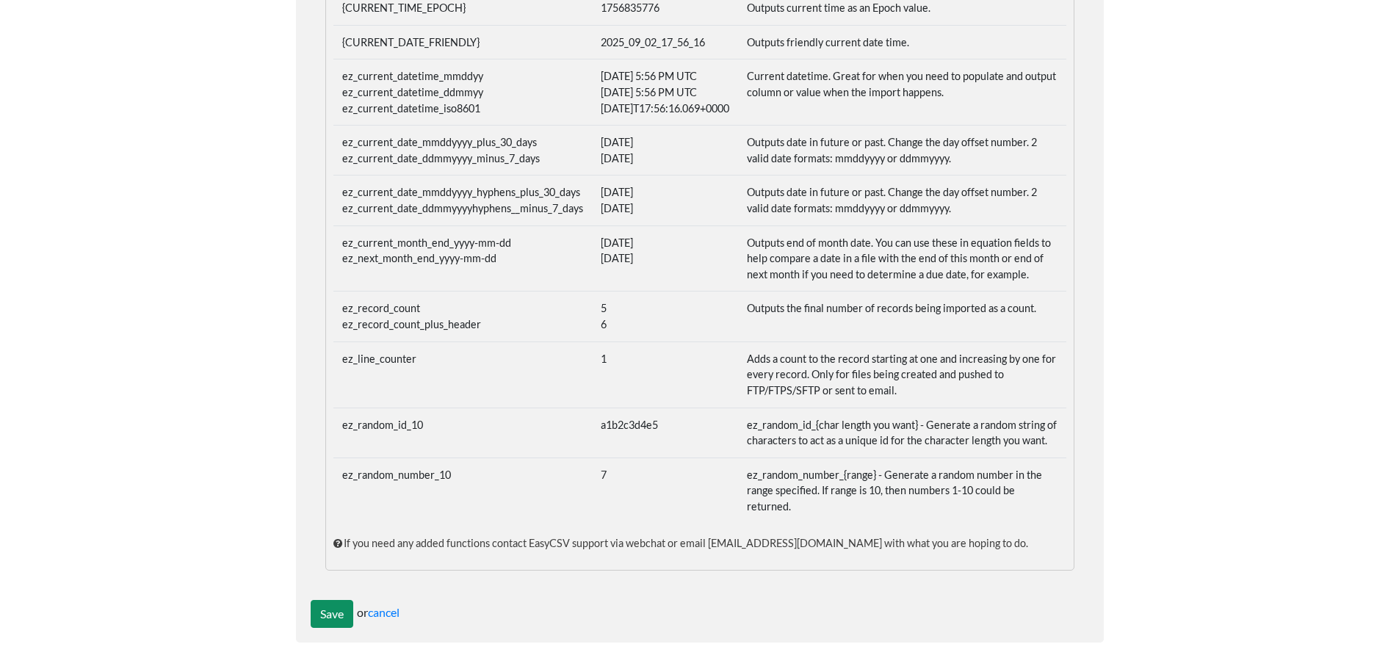
type input "Sales"
click at [332, 613] on input "Save" at bounding box center [332, 614] width 43 height 28
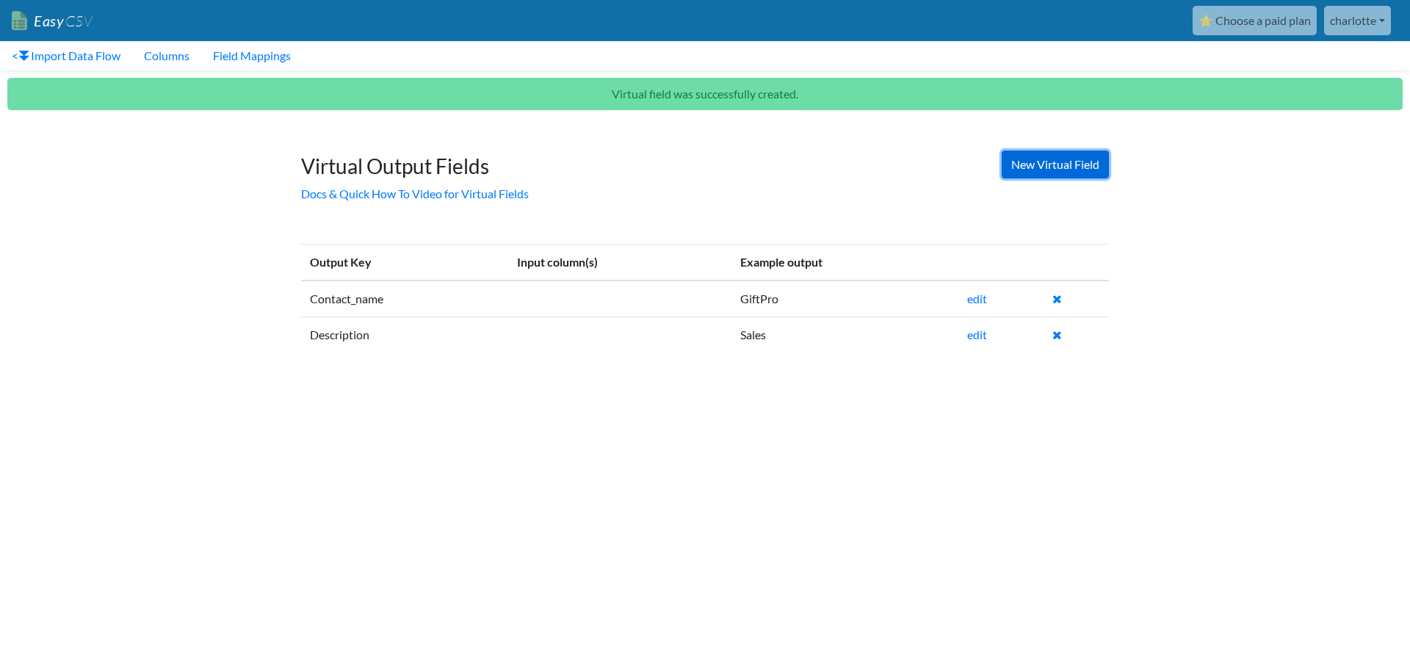
click at [1041, 171] on link "New Virtual Field" at bounding box center [1055, 165] width 107 height 28
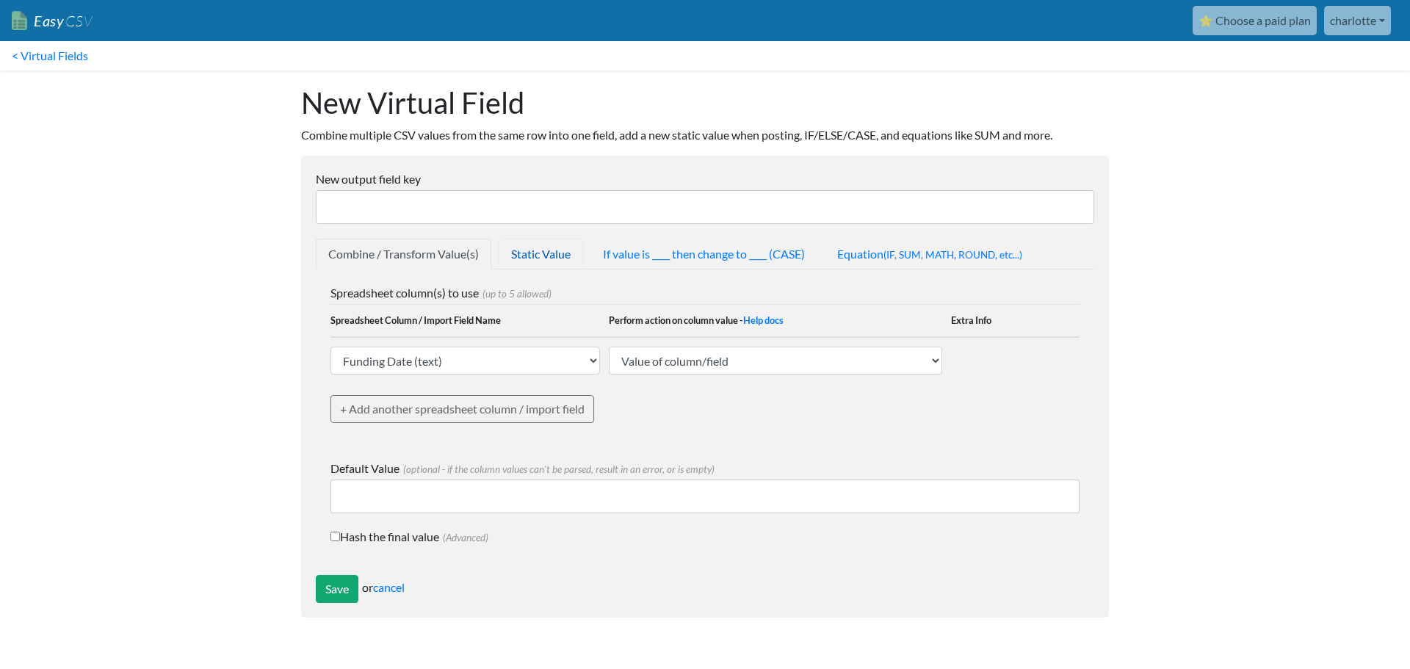
click at [544, 253] on link "Static Value" at bounding box center [541, 254] width 84 height 31
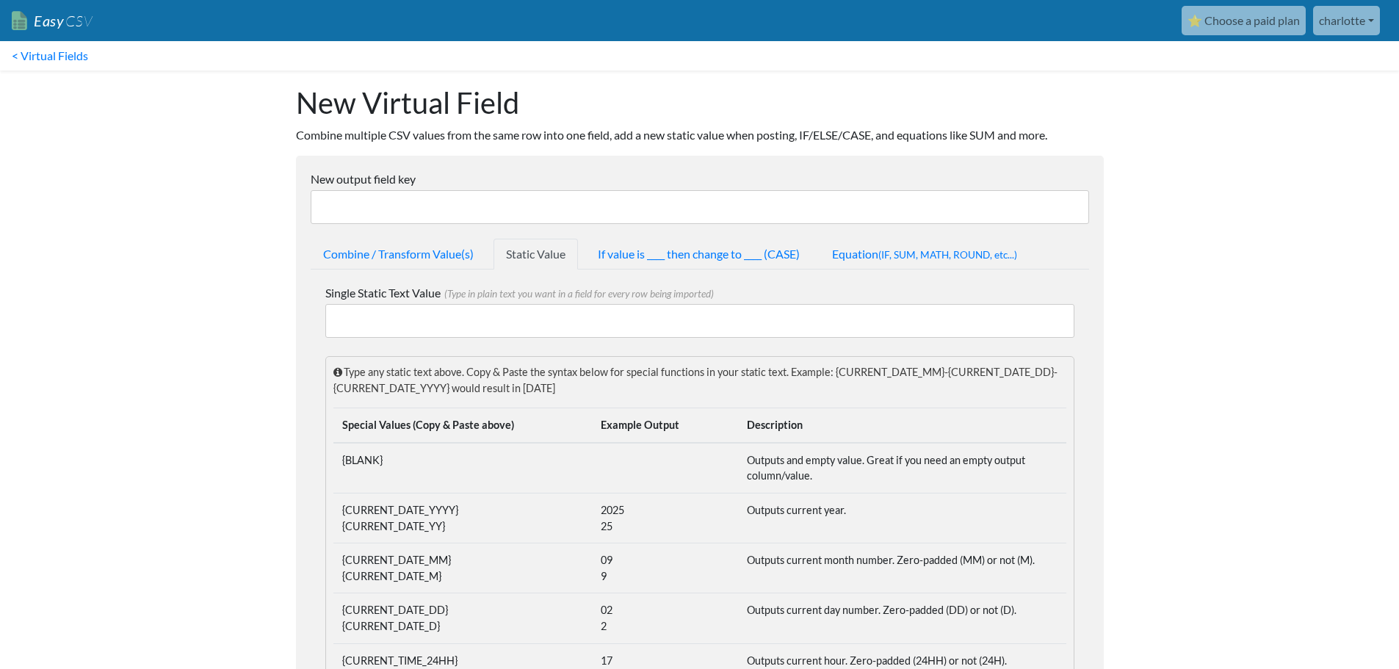
click at [389, 212] on input "New output field key" at bounding box center [700, 207] width 779 height 34
type input "Description"
drag, startPoint x: 354, startPoint y: 318, endPoint x: 364, endPoint y: 320, distance: 10.4
click at [354, 318] on input "Single Static Text Value (Type in plain text you want in a field for every row …" at bounding box center [699, 321] width 749 height 34
type input "Fees"
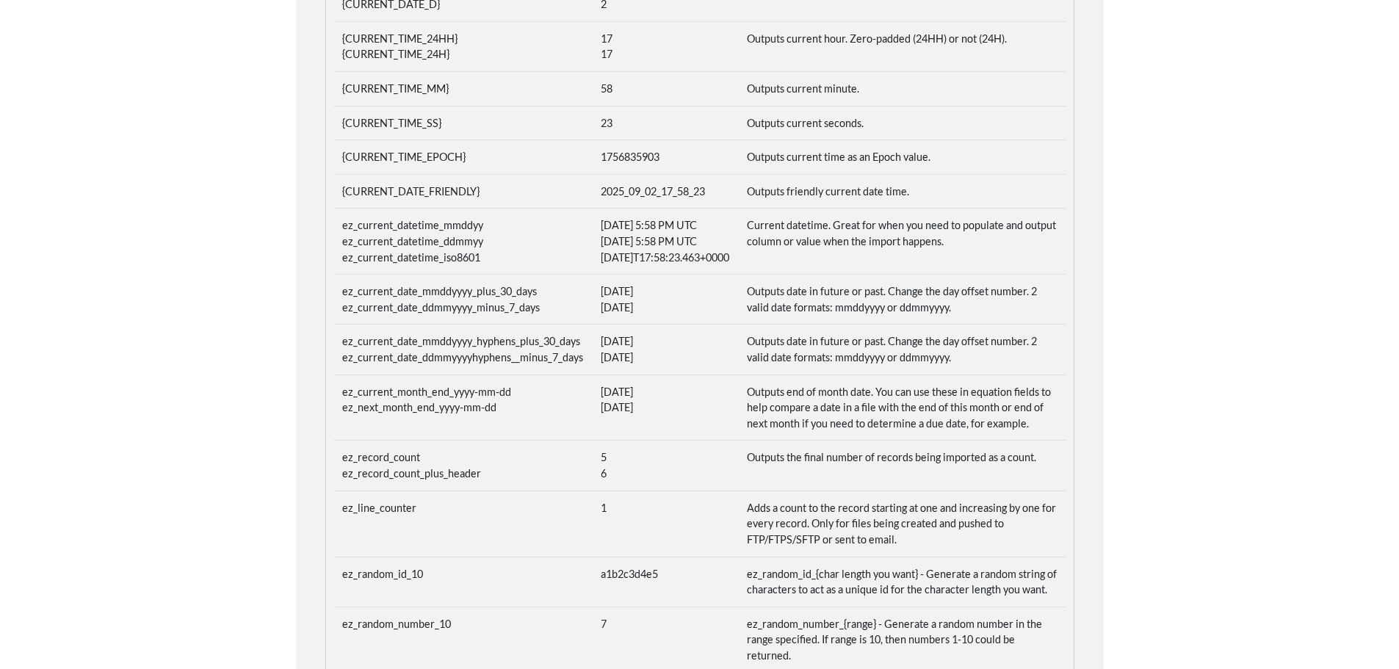
scroll to position [771, 0]
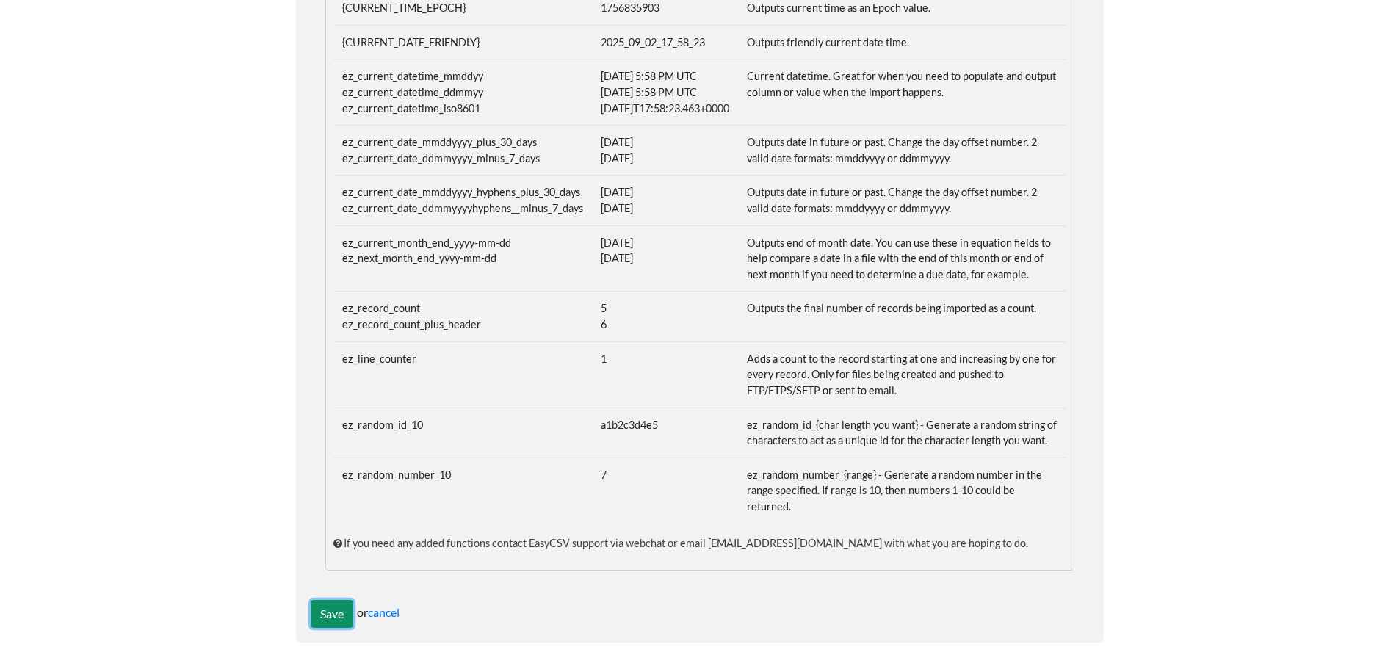
click at [322, 621] on input "Save" at bounding box center [332, 614] width 43 height 28
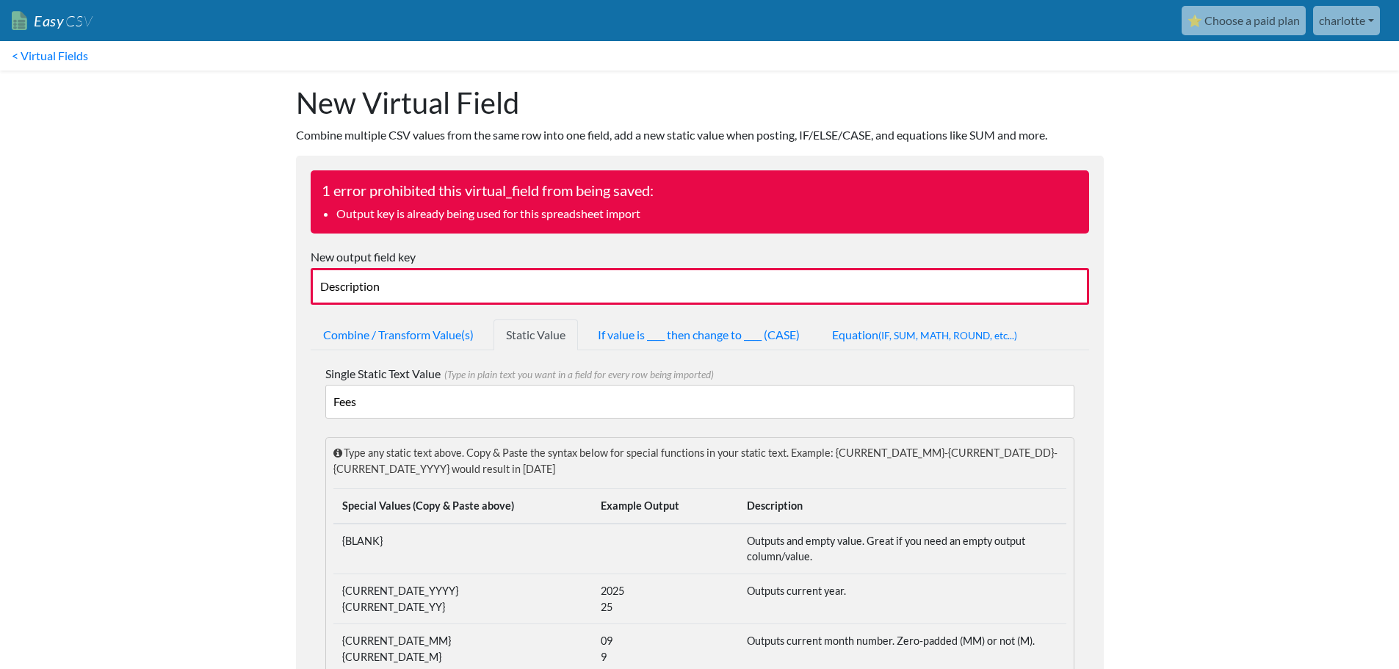
click at [89, 65] on link "< Virtual Fields" at bounding box center [50, 55] width 100 height 29
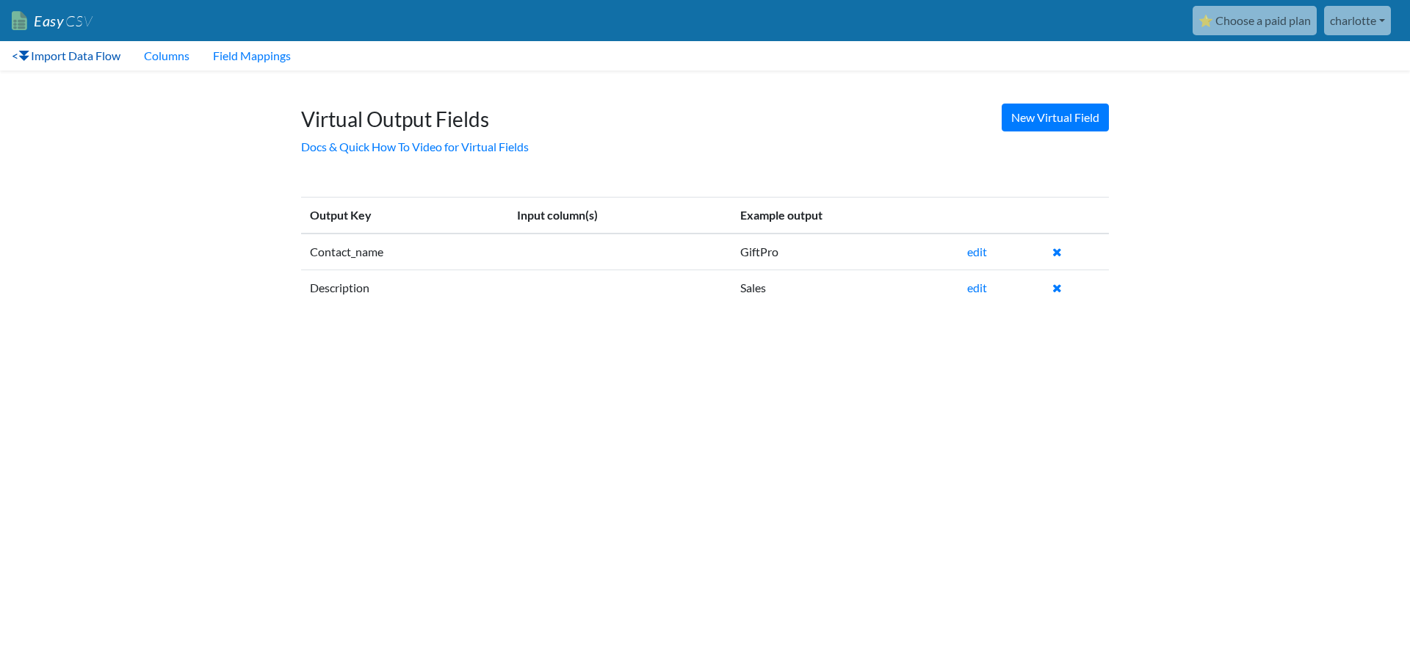
click at [63, 52] on link "< Import Data Flow" at bounding box center [66, 55] width 132 height 29
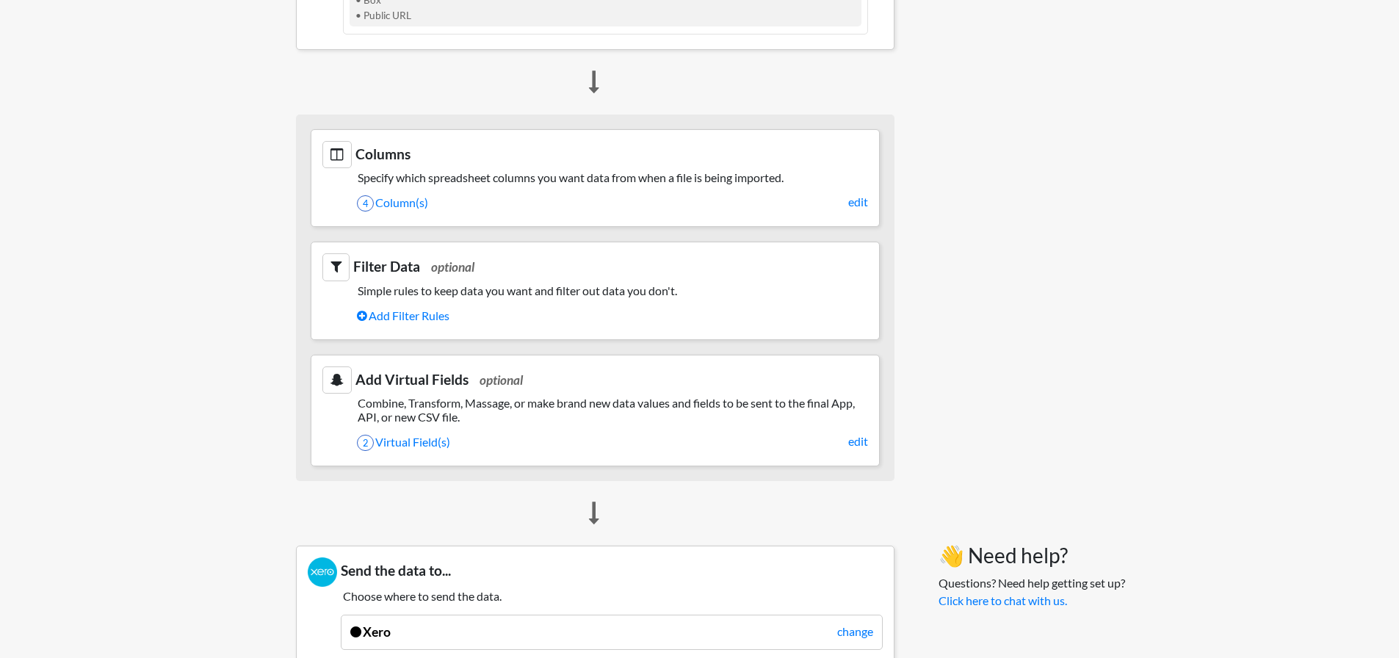
scroll to position [735, 0]
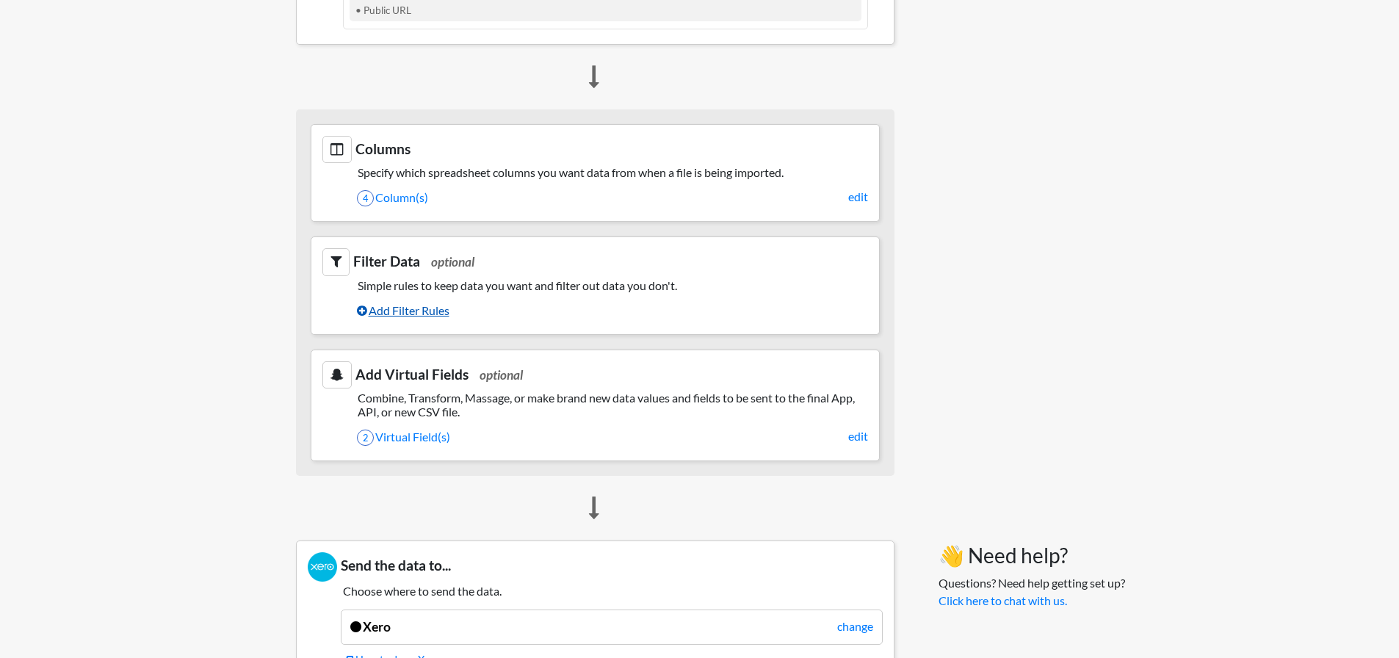
click at [429, 314] on link "Add Filter Rules" at bounding box center [612, 310] width 511 height 25
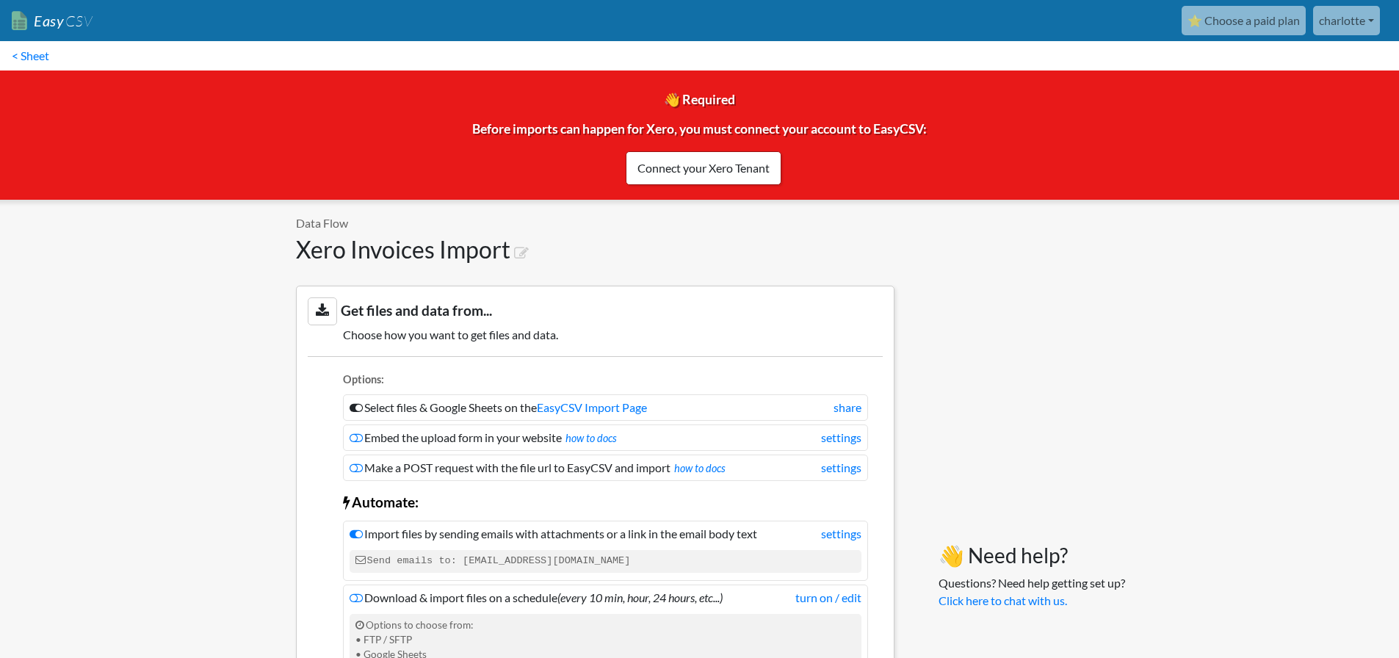
scroll to position [625, 0]
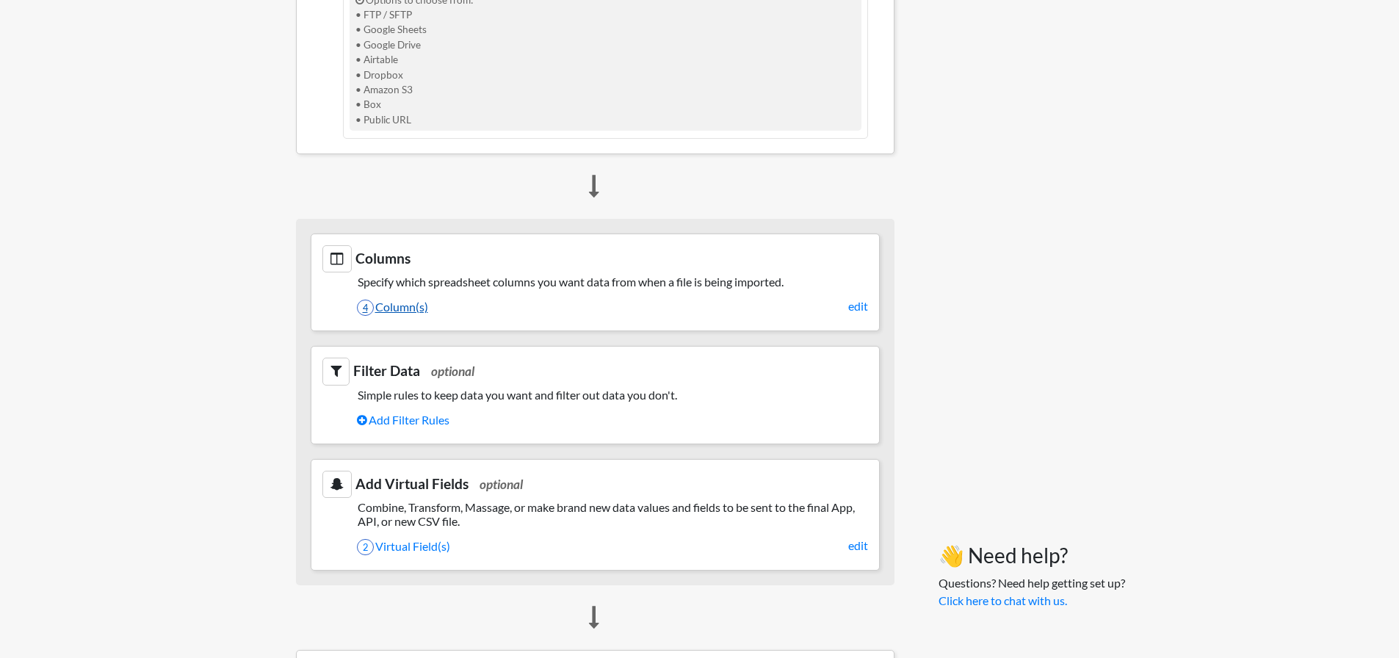
click at [411, 312] on link "4 Column(s)" at bounding box center [612, 307] width 511 height 25
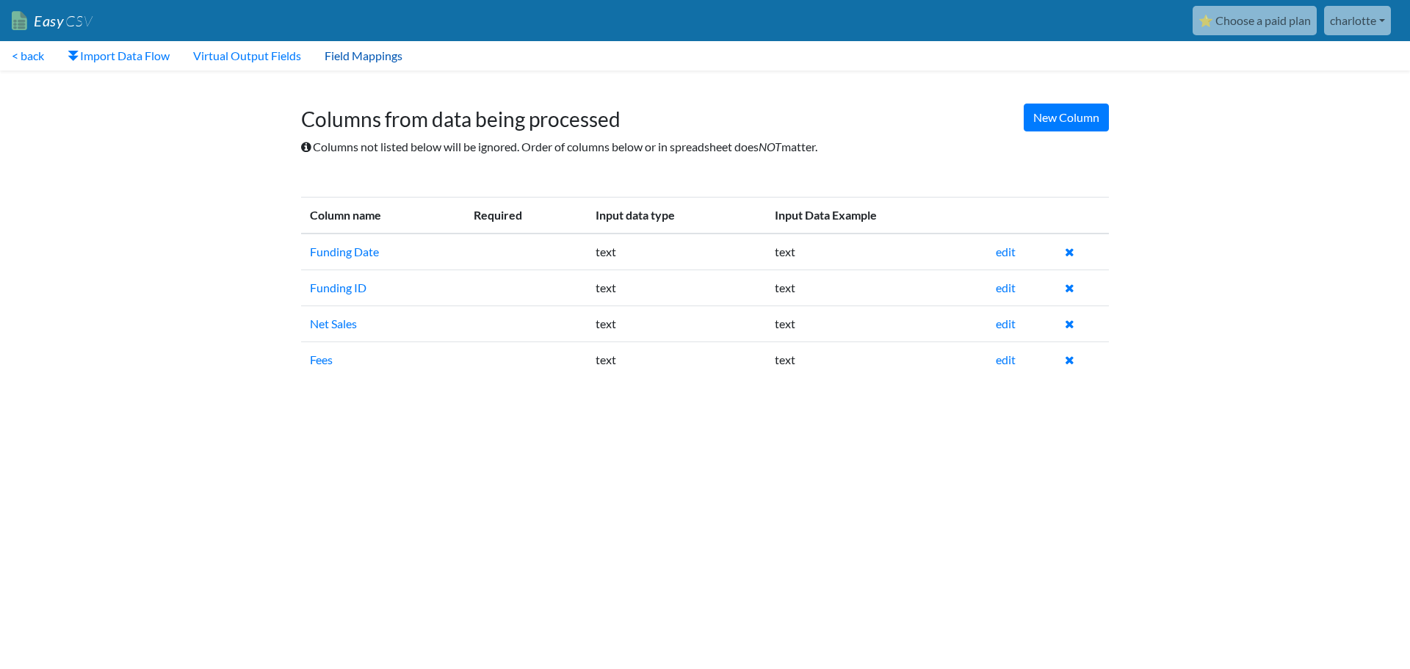
click at [342, 53] on link "Field Mappings" at bounding box center [363, 55] width 101 height 29
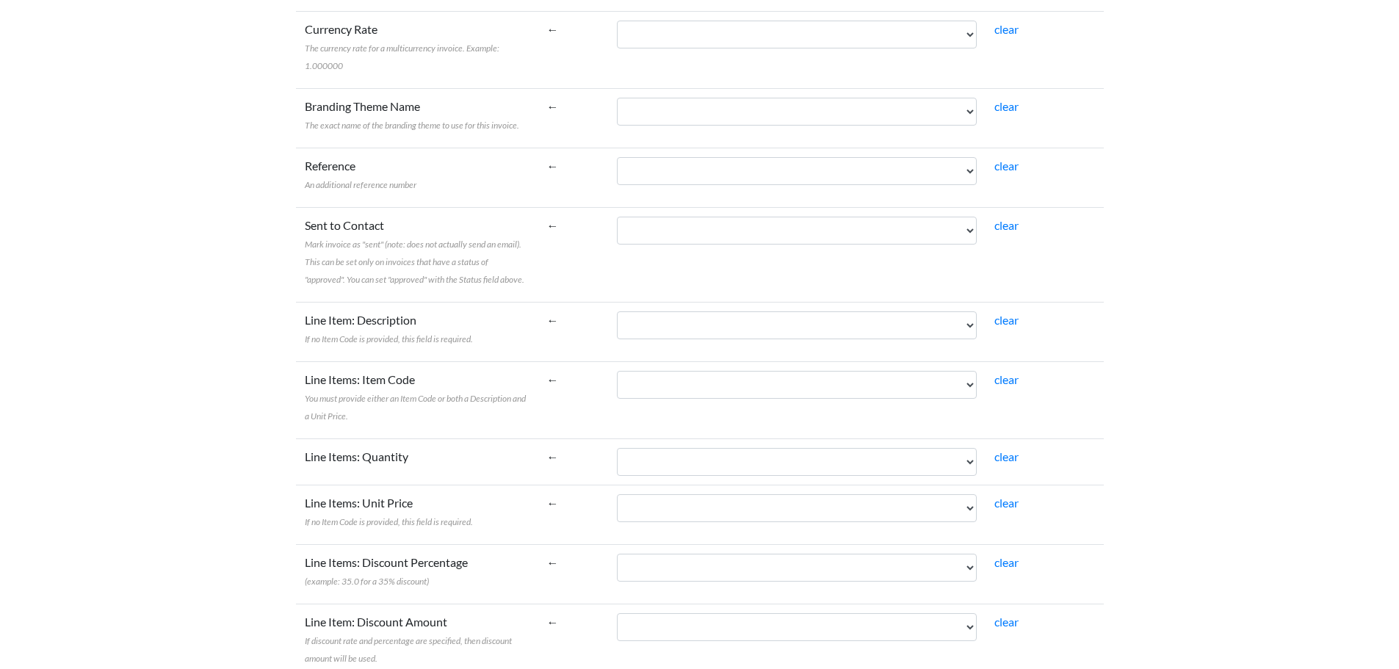
scroll to position [955, 0]
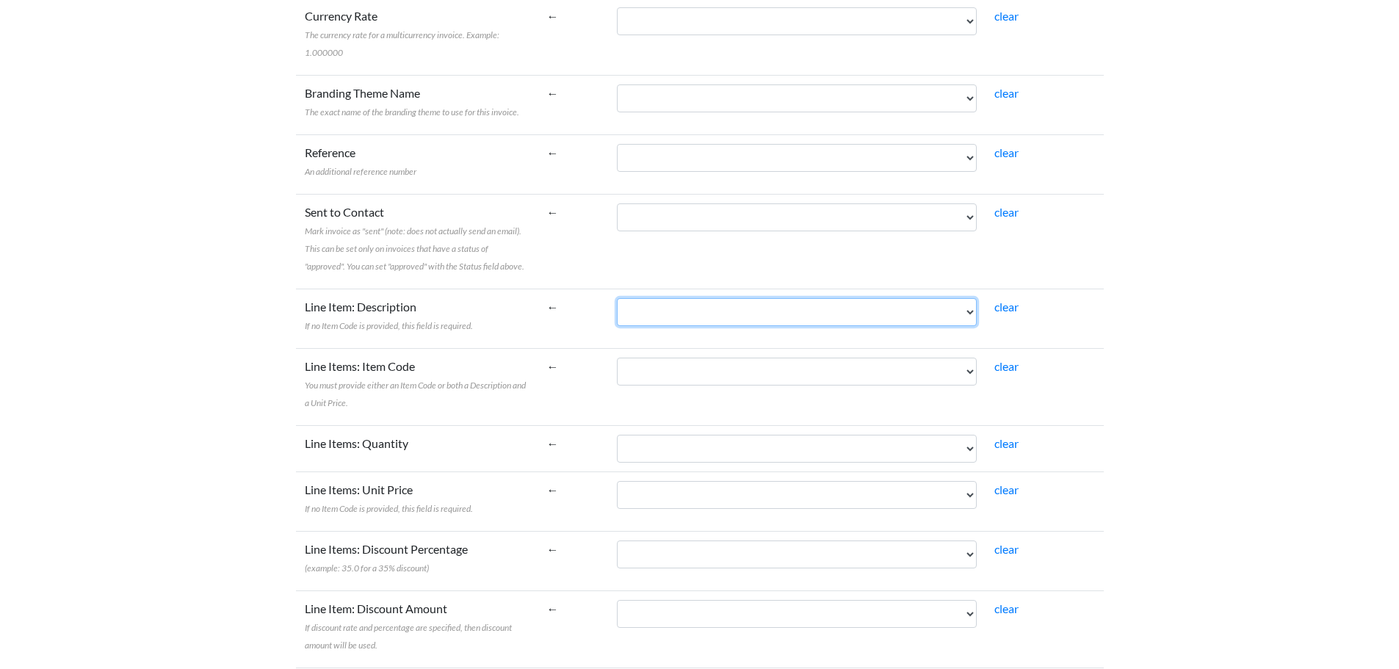
click at [957, 298] on select "Funding Date Funding ID Net Sales Fees Contact_name Description" at bounding box center [796, 312] width 359 height 28
select select "vf_23851"
click at [650, 298] on select "Funding Date Funding ID Net Sales Fees Contact_name Description" at bounding box center [796, 312] width 359 height 28
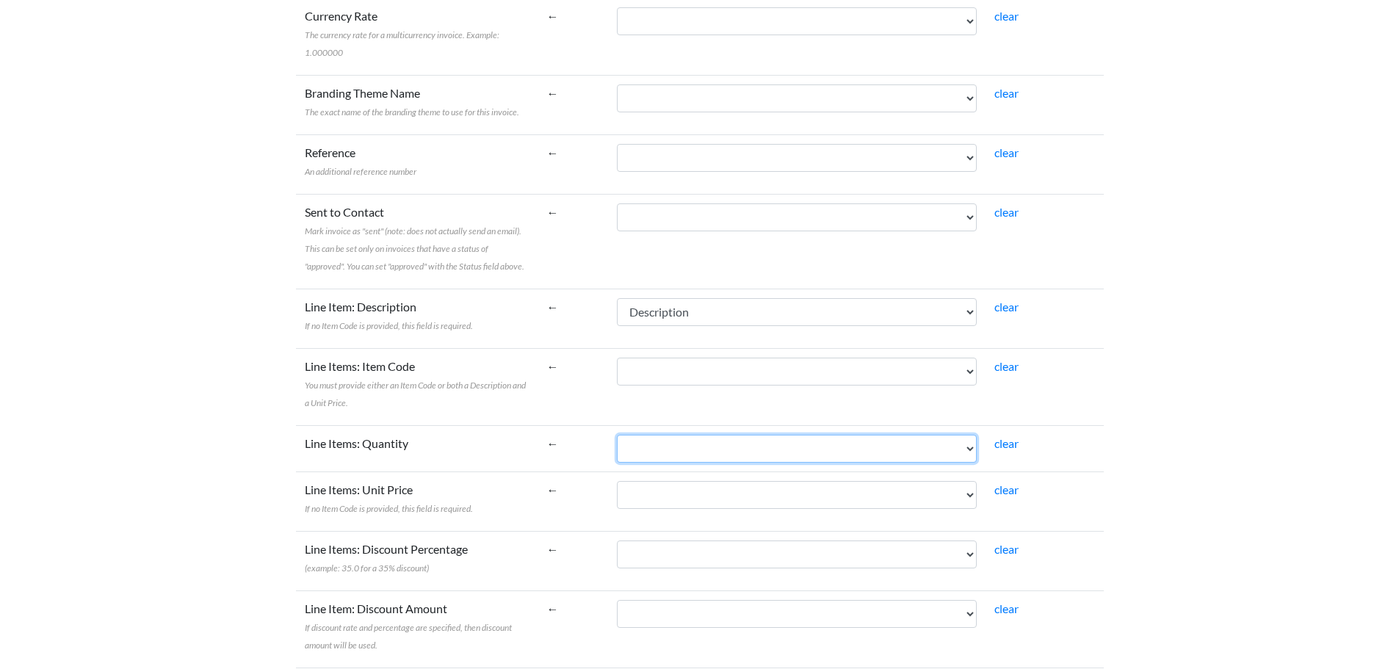
click at [685, 435] on select "Funding Date Funding ID Net Sales Fees Contact_name Description" at bounding box center [796, 449] width 359 height 28
